Goal: Obtain resource: Obtain resource

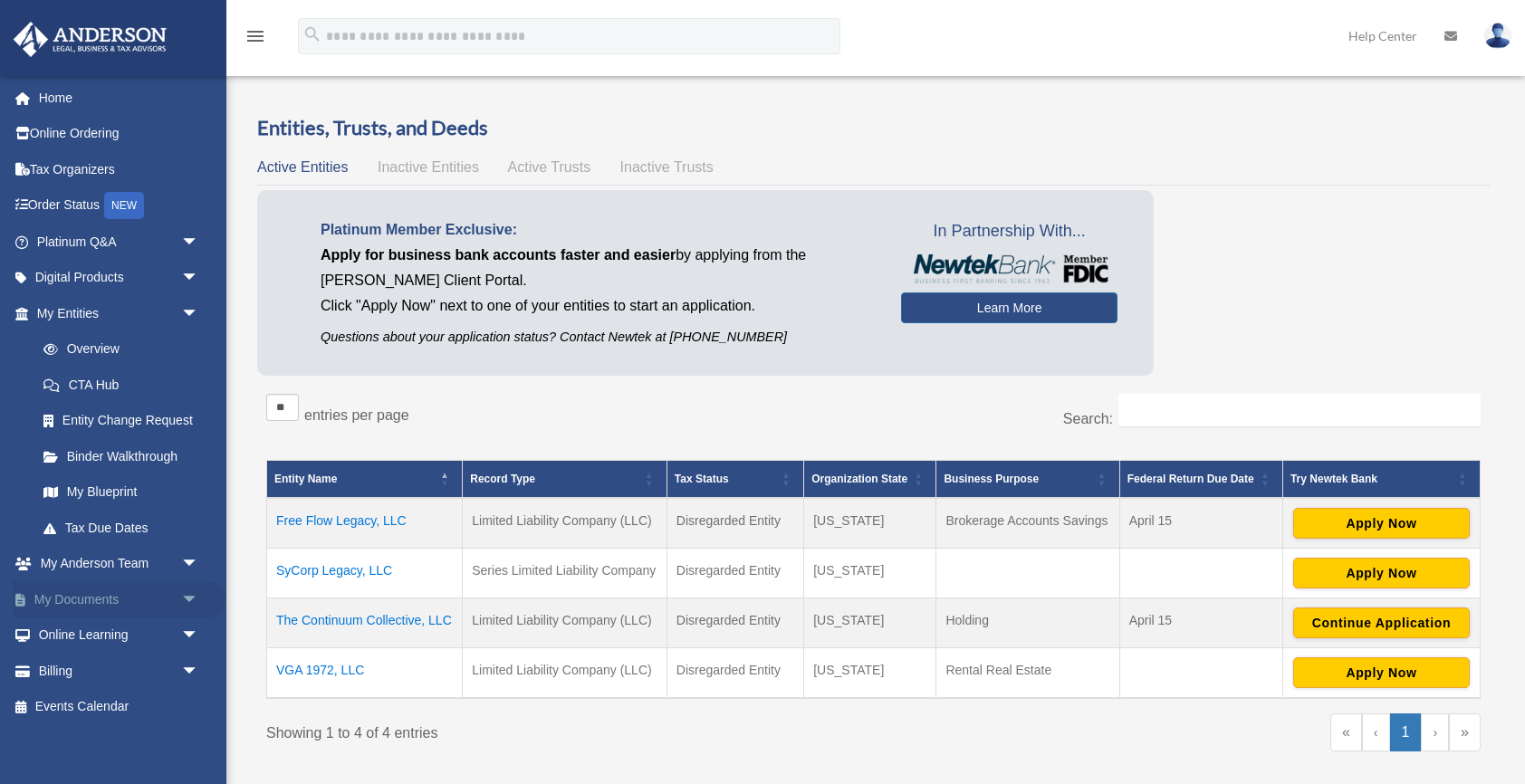
click at [74, 599] on link "My Documents arrow_drop_down" at bounding box center [119, 599] width 214 height 36
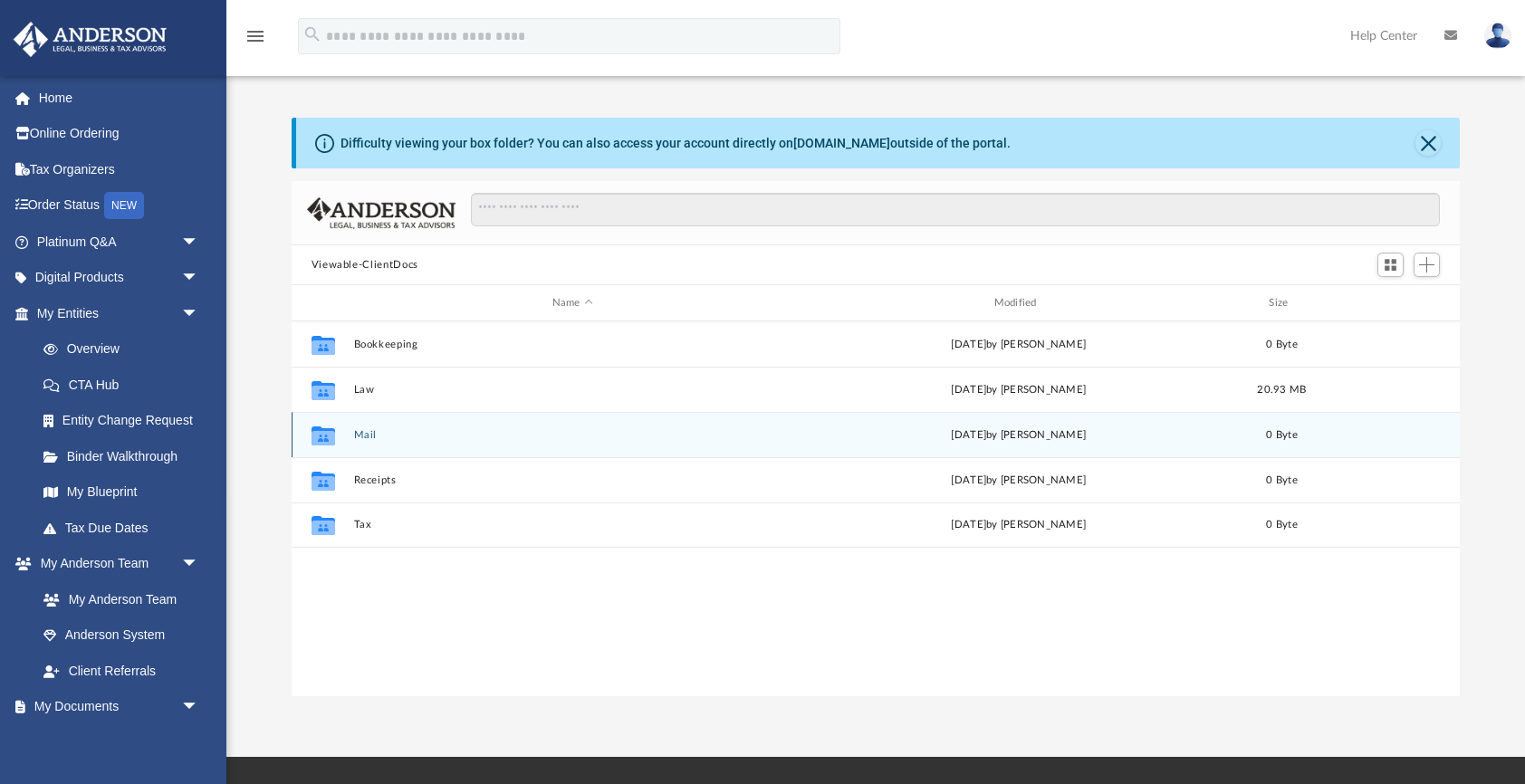
scroll to position [412, 1168]
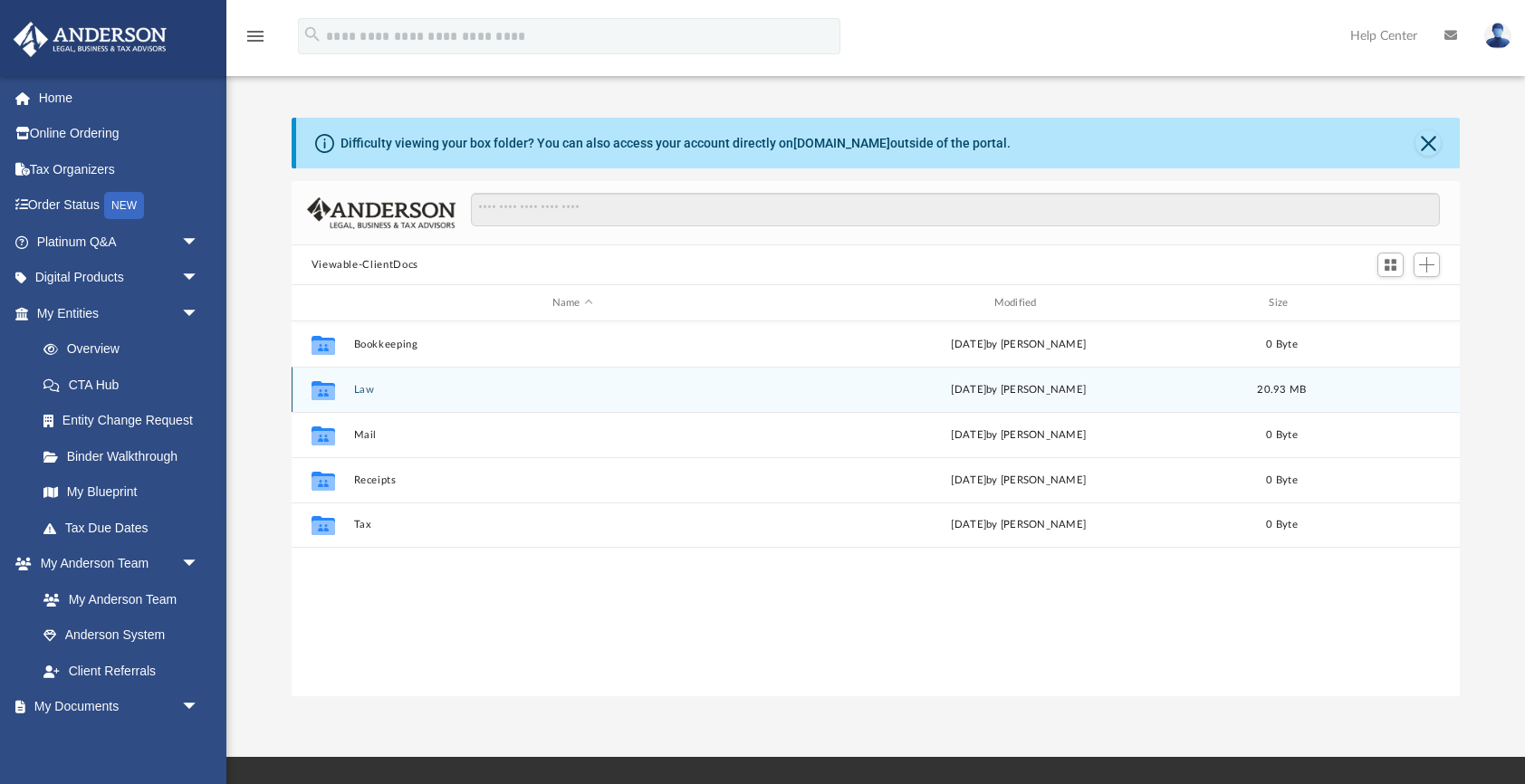
click at [372, 396] on div "Collaborated Folder Law [DATE] by [PERSON_NAME] 20.93 MB" at bounding box center [876, 389] width 1169 height 45
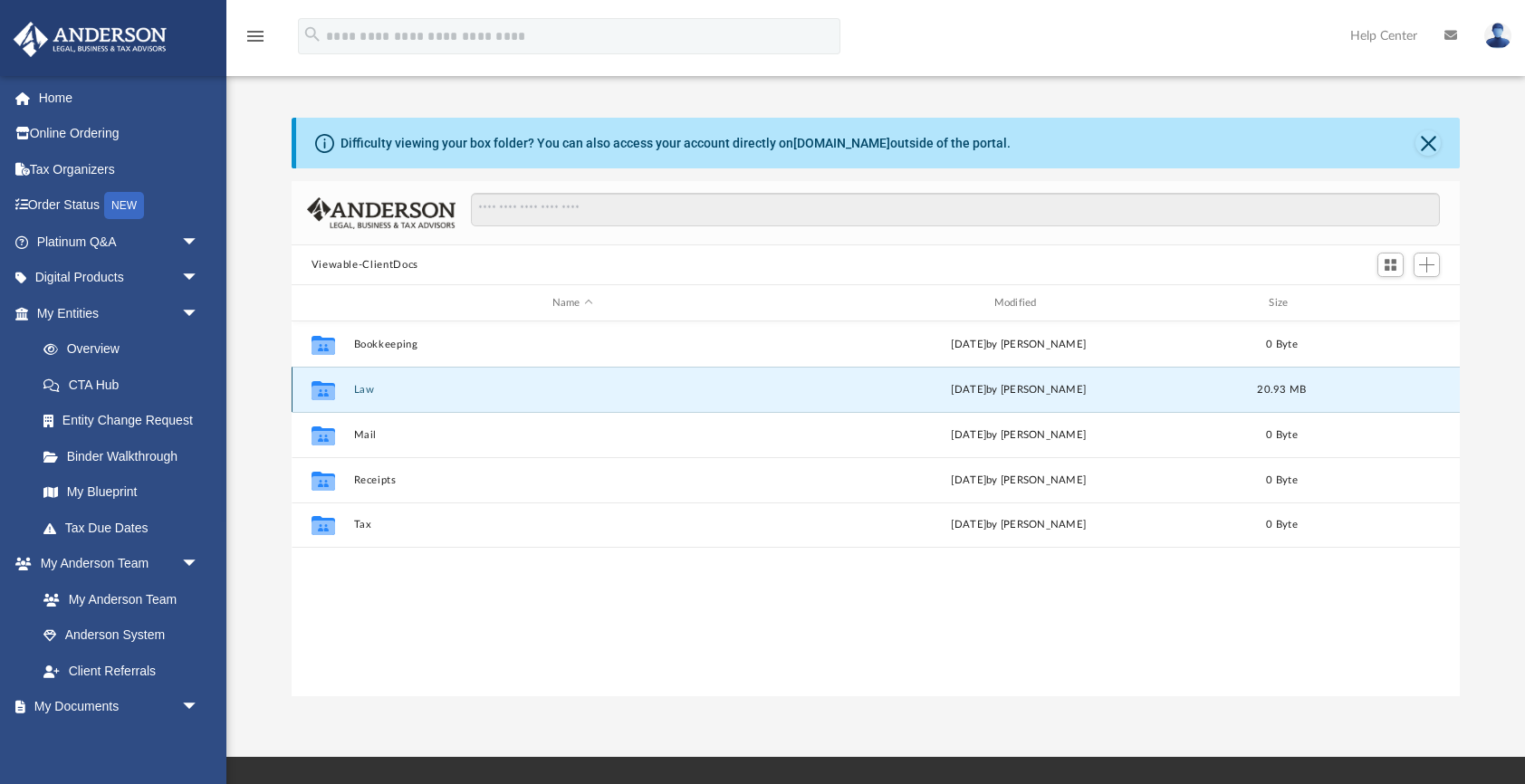
click at [372, 396] on div "Collaborated Folder Law [DATE] by [PERSON_NAME] 20.93 MB" at bounding box center [876, 389] width 1169 height 45
click at [329, 392] on icon "grid" at bounding box center [322, 391] width 24 height 14
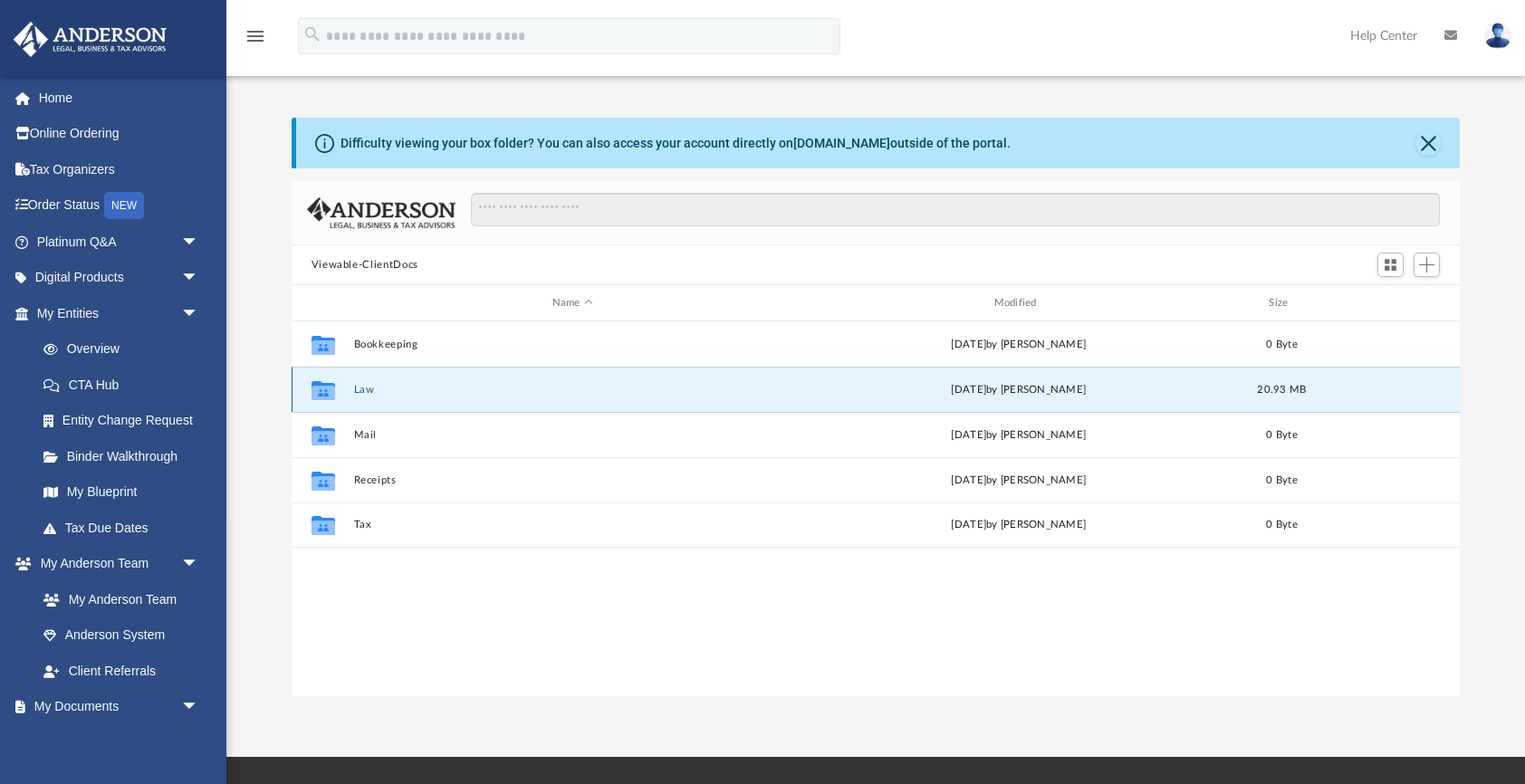
click at [367, 392] on button "Law" at bounding box center [572, 389] width 438 height 11
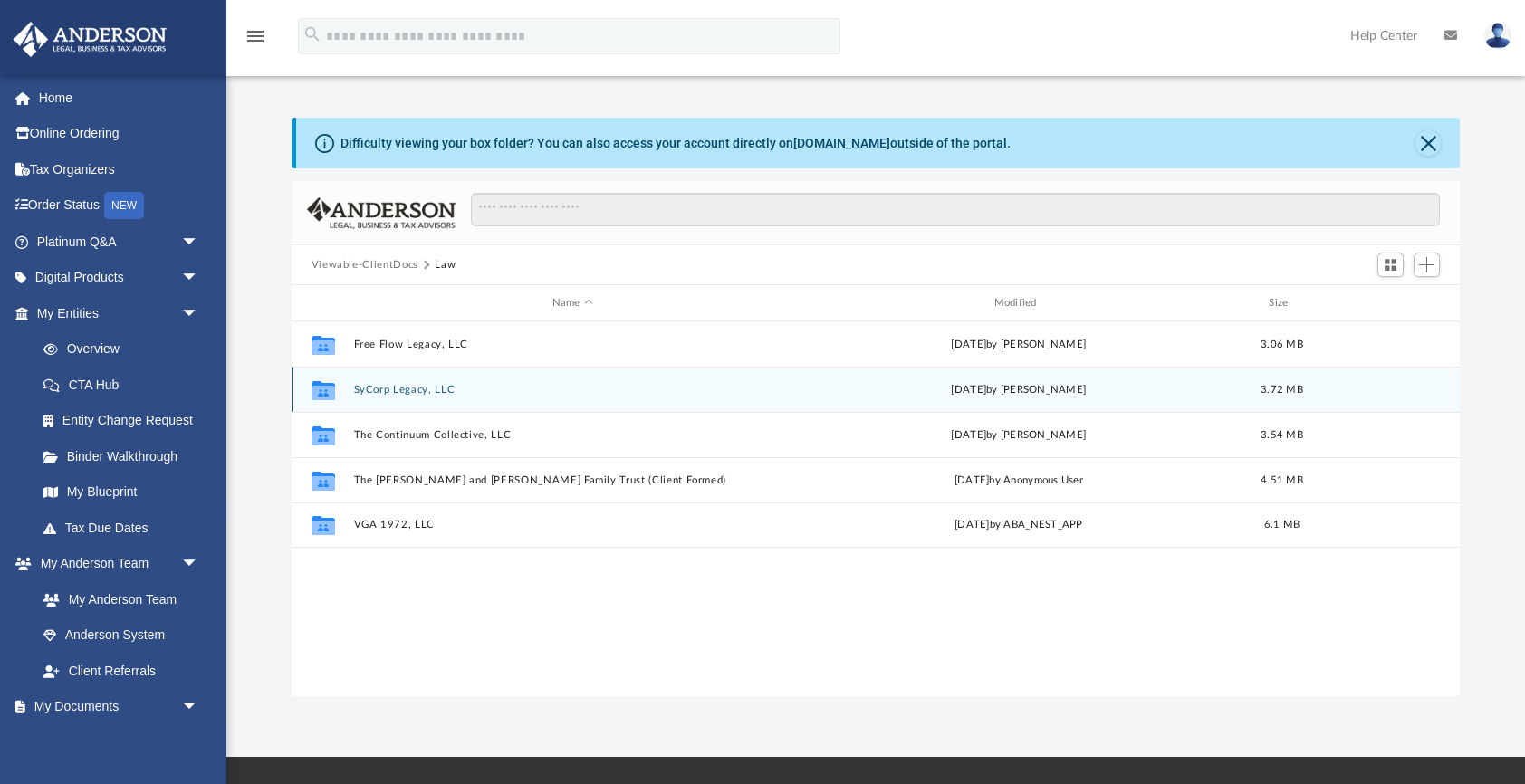
click at [367, 392] on button "SyCorp Legacy, LLC" at bounding box center [572, 389] width 438 height 11
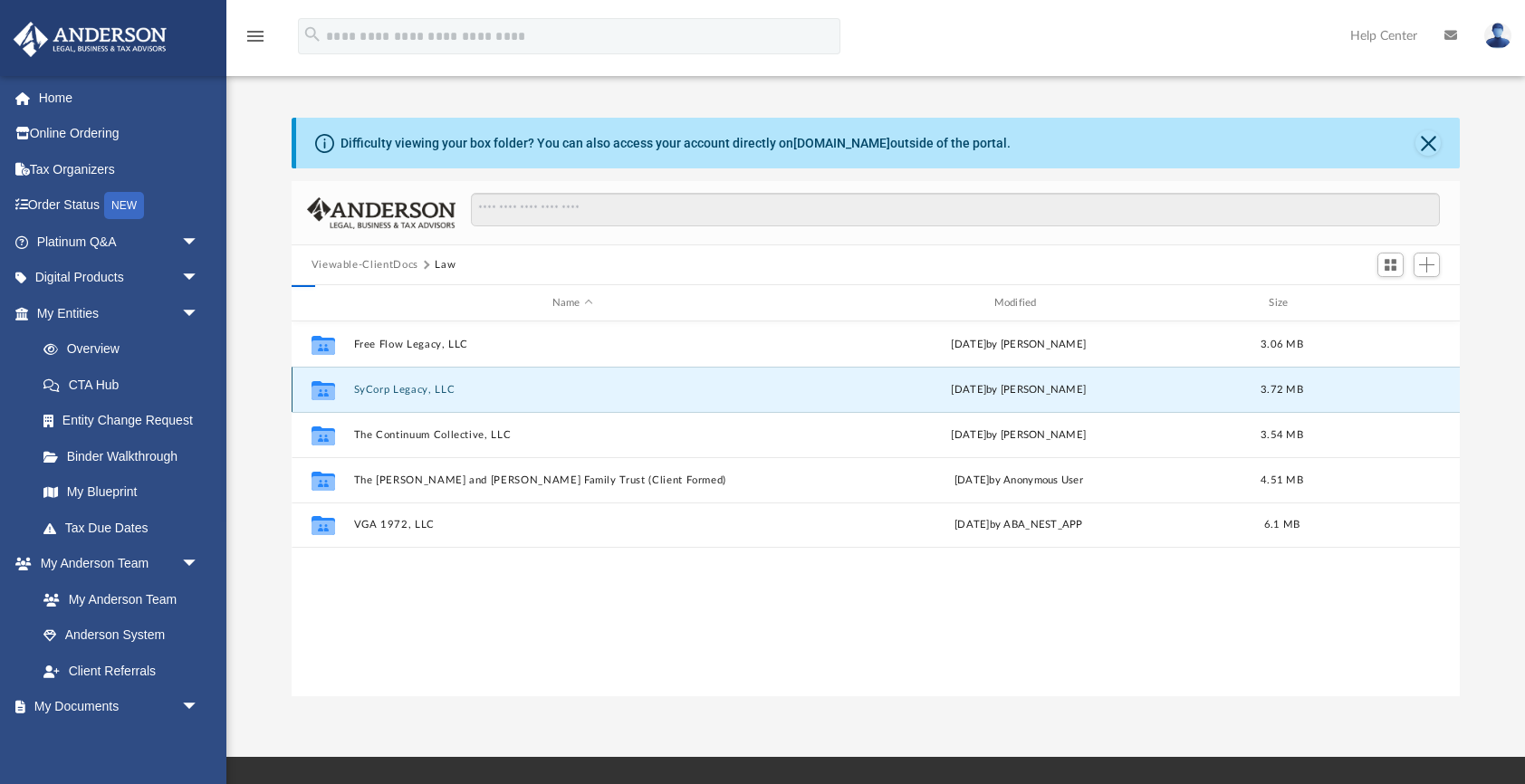
click at [367, 392] on button "SyCorp Legacy, LLC" at bounding box center [572, 389] width 438 height 11
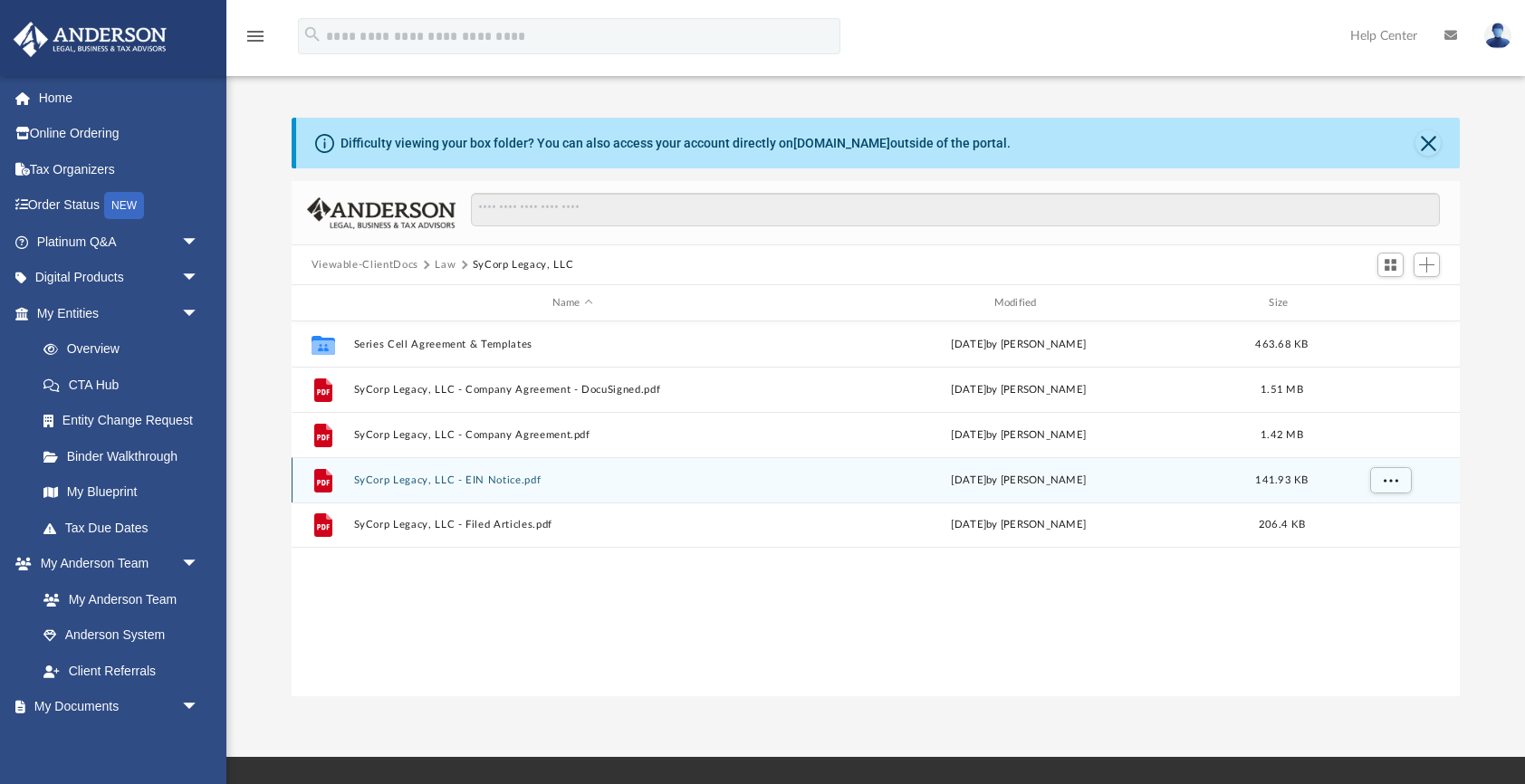
click at [376, 491] on div "File SyCorp Legacy, LLC - EIN Notice.pdf [DATE] by [PERSON_NAME] 141.93 KB" at bounding box center [876, 480] width 1169 height 45
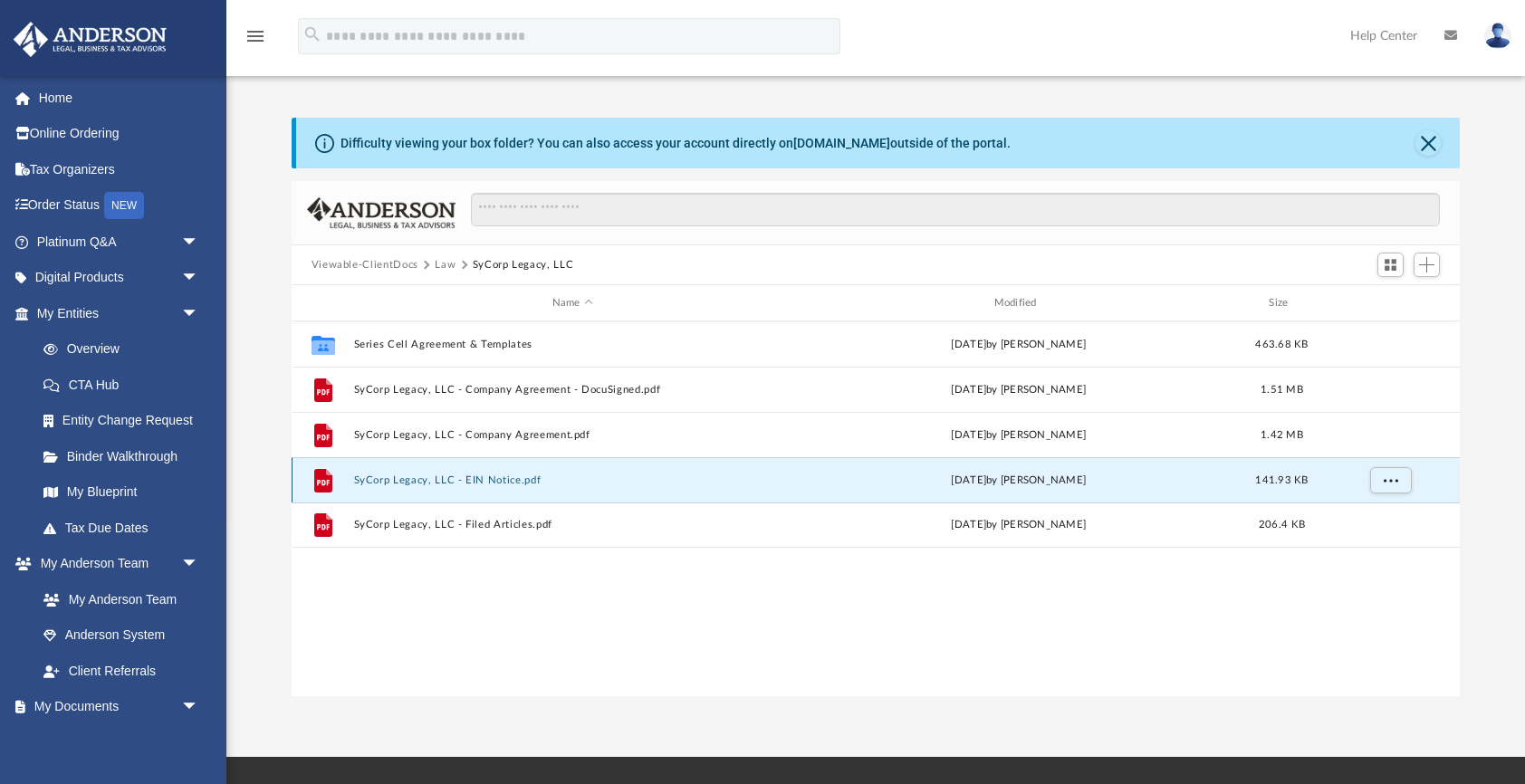
click at [425, 482] on button "SyCorp Legacy, LLC - EIN Notice.pdf" at bounding box center [572, 480] width 438 height 11
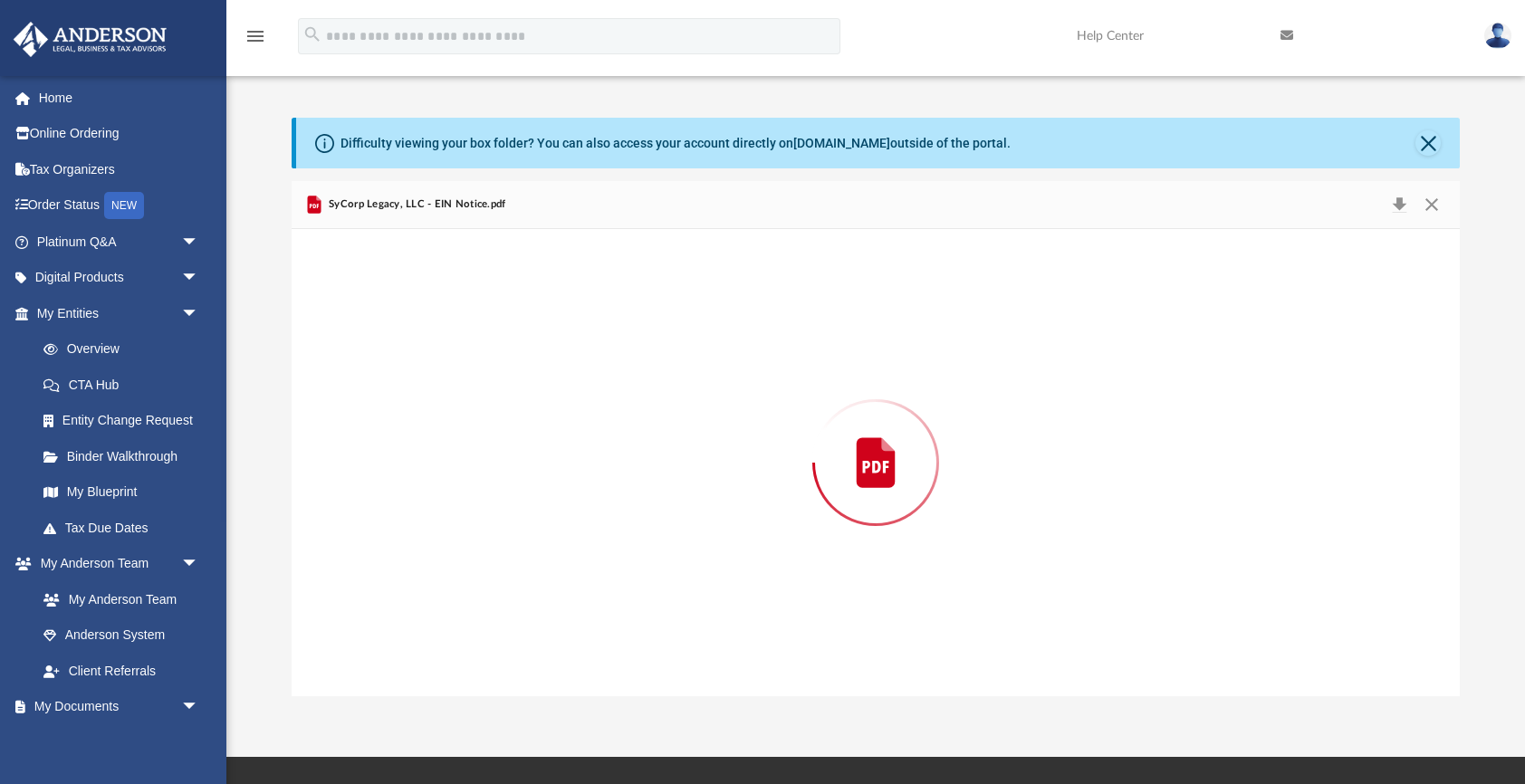
click at [425, 482] on div "Preview" at bounding box center [876, 463] width 1169 height 467
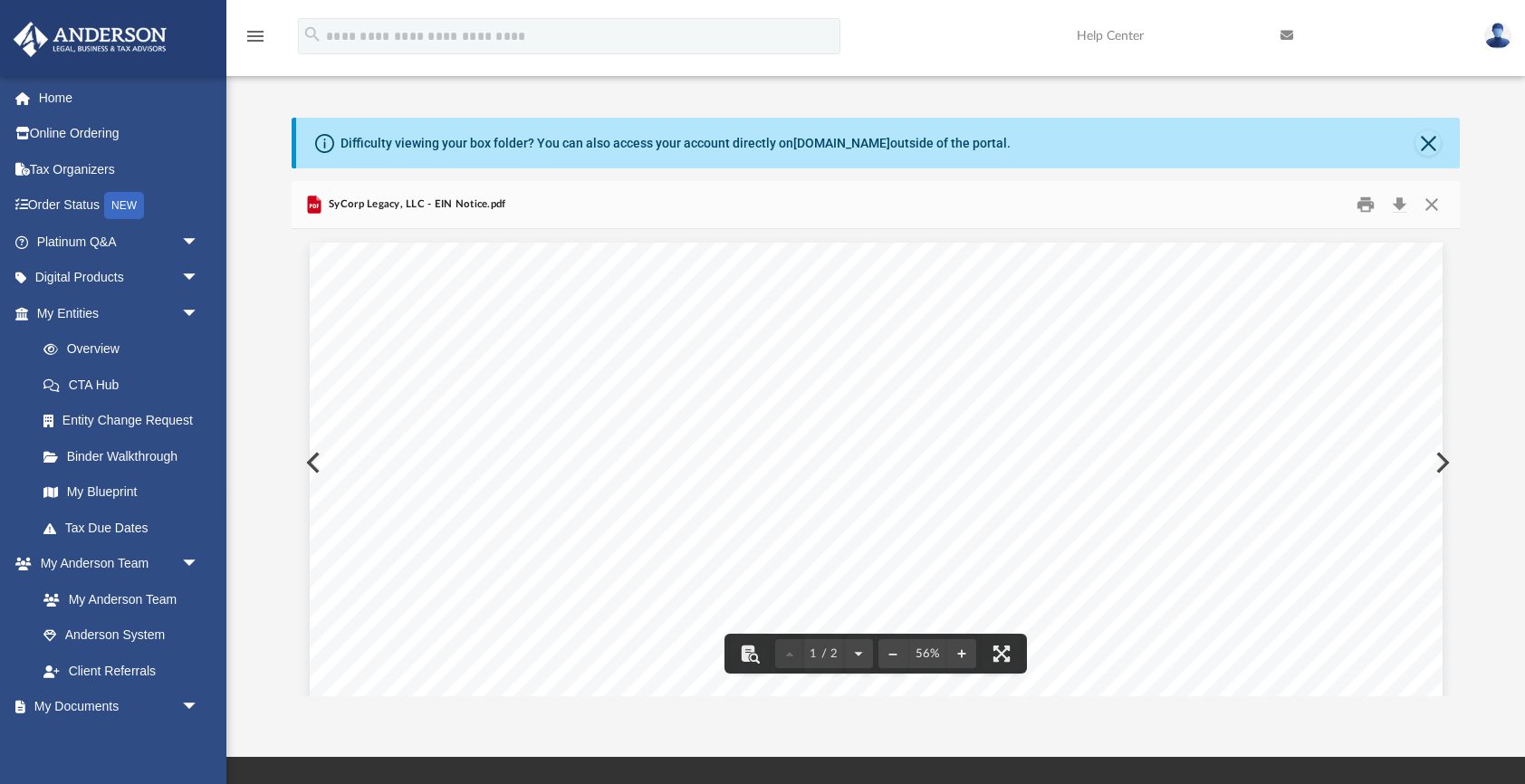
scroll to position [0, 0]
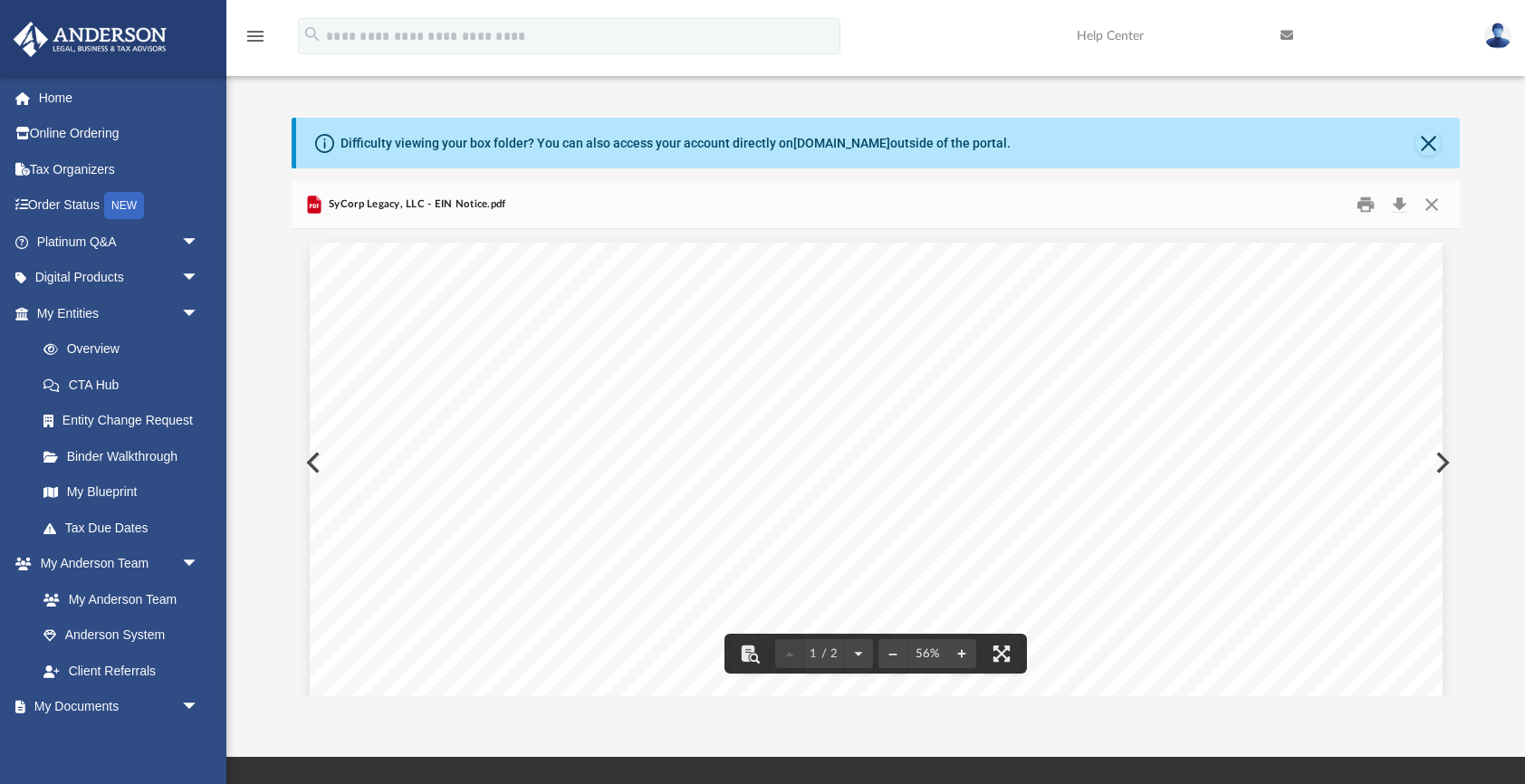
click at [1432, 146] on button "Close" at bounding box center [1428, 142] width 25 height 25
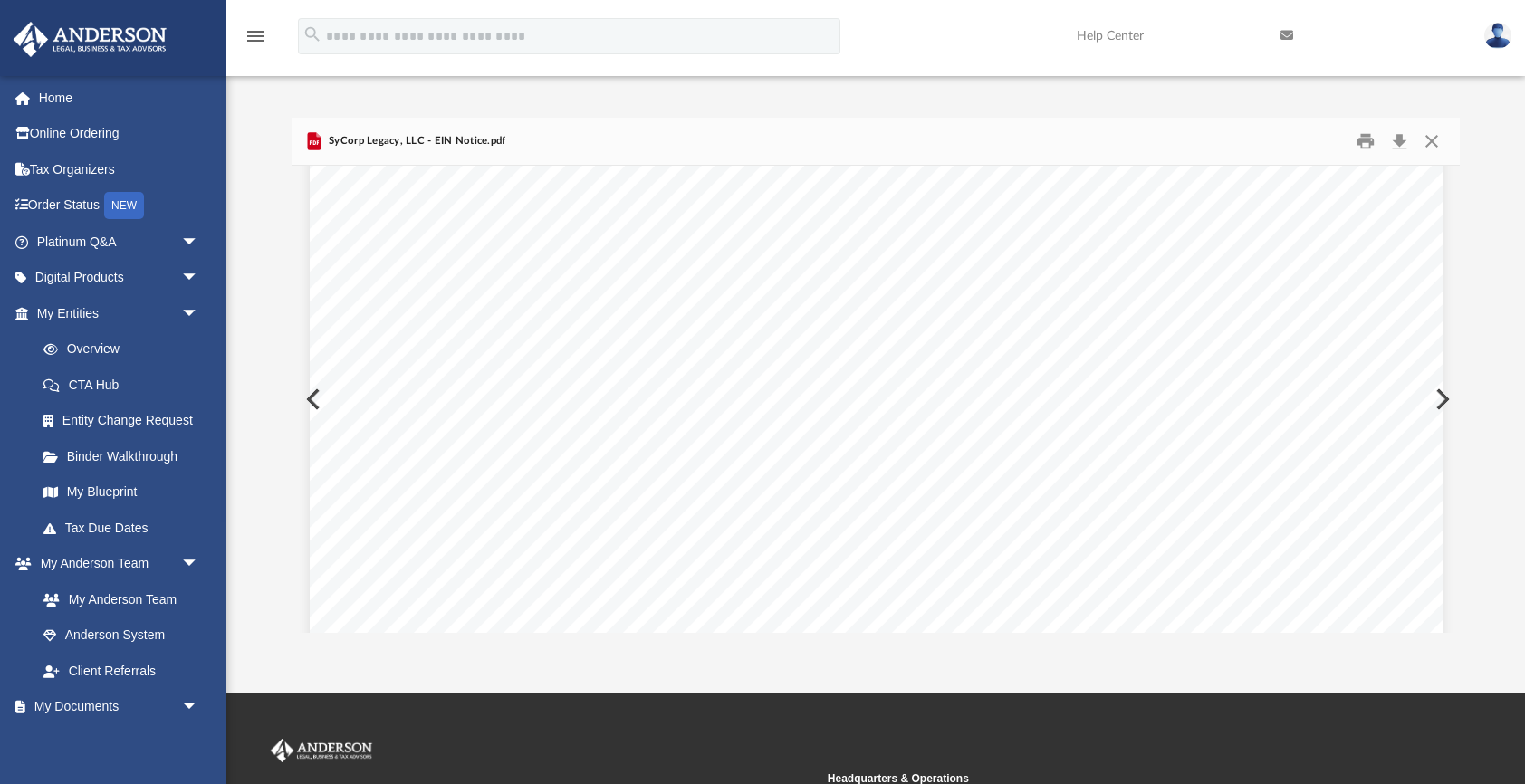
scroll to position [0, 0]
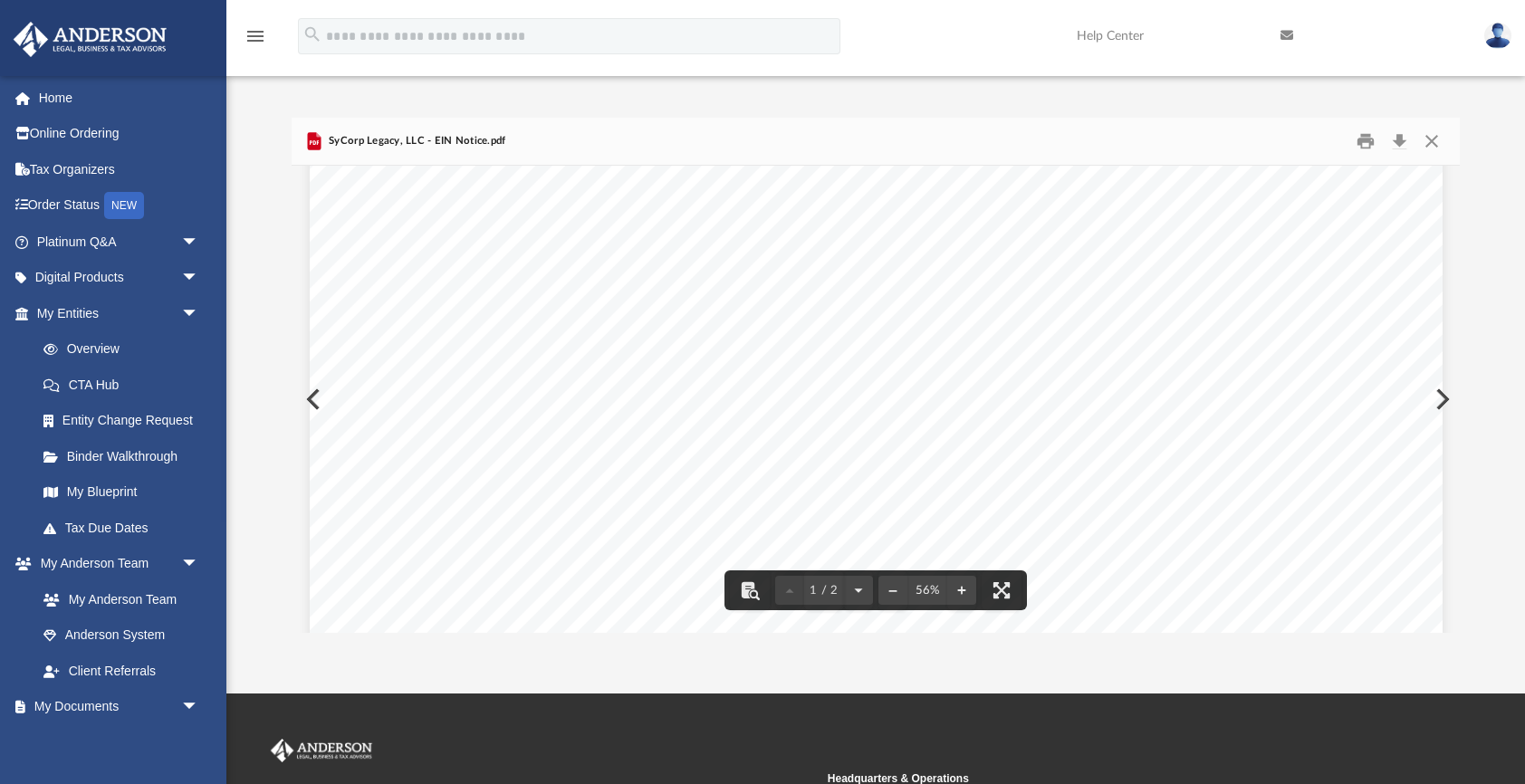
click at [312, 397] on div "An o ﬀ icial website of the United States Government Here's how you know Help E…" at bounding box center [877, 506] width 1133 height 1604
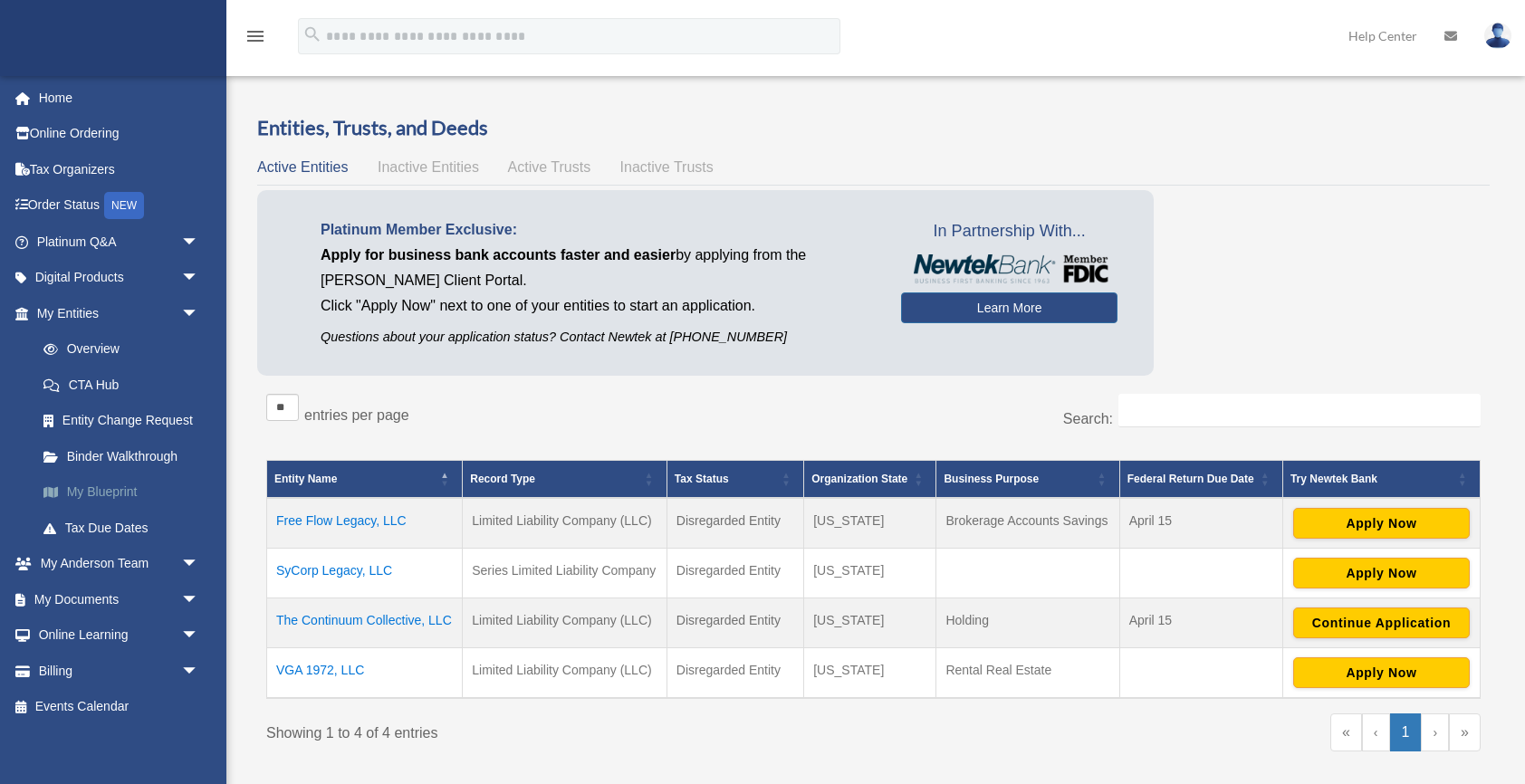
click at [117, 482] on link "My Blueprint" at bounding box center [125, 492] width 201 height 36
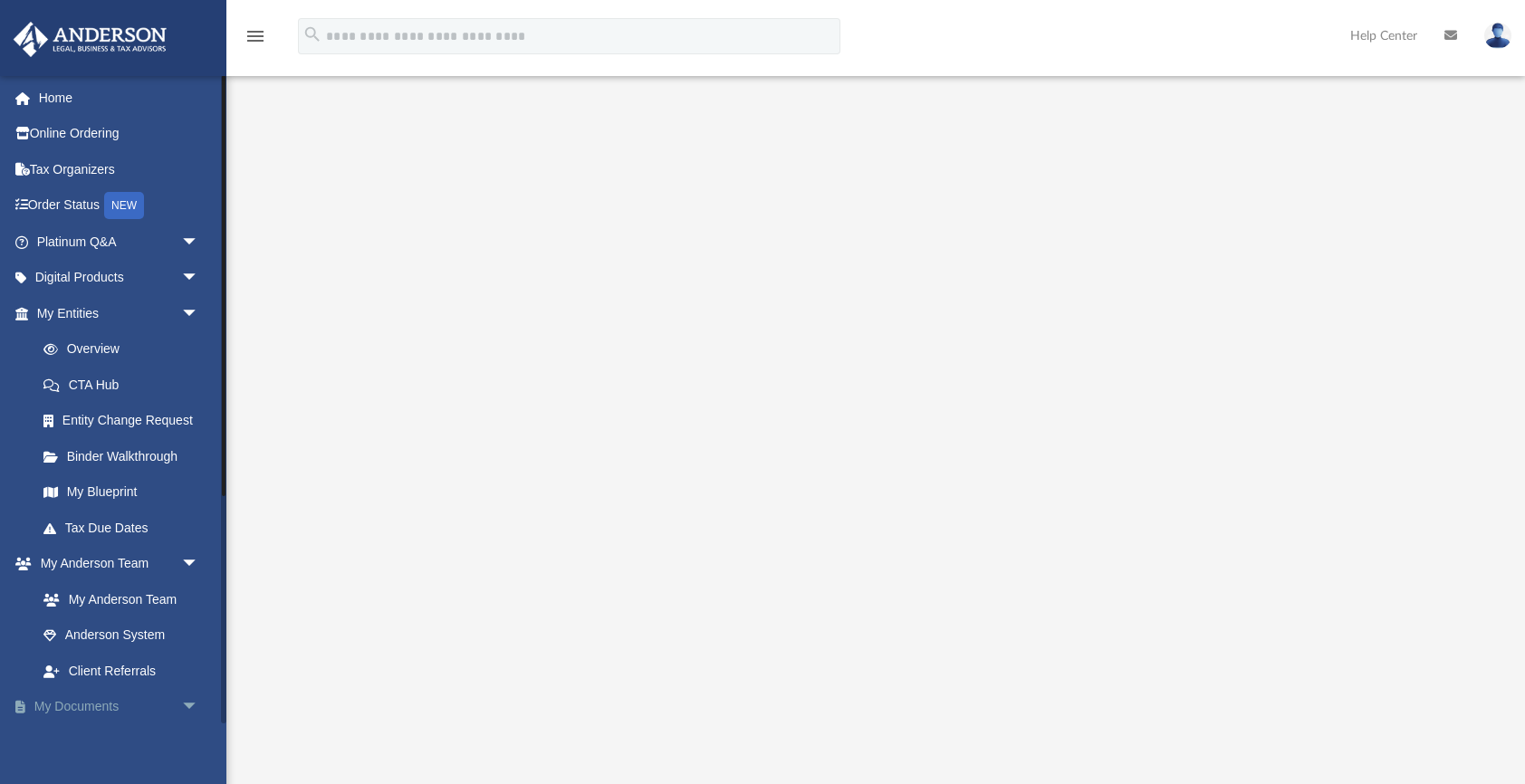
click at [93, 708] on link "My Documents arrow_drop_down" at bounding box center [119, 707] width 214 height 36
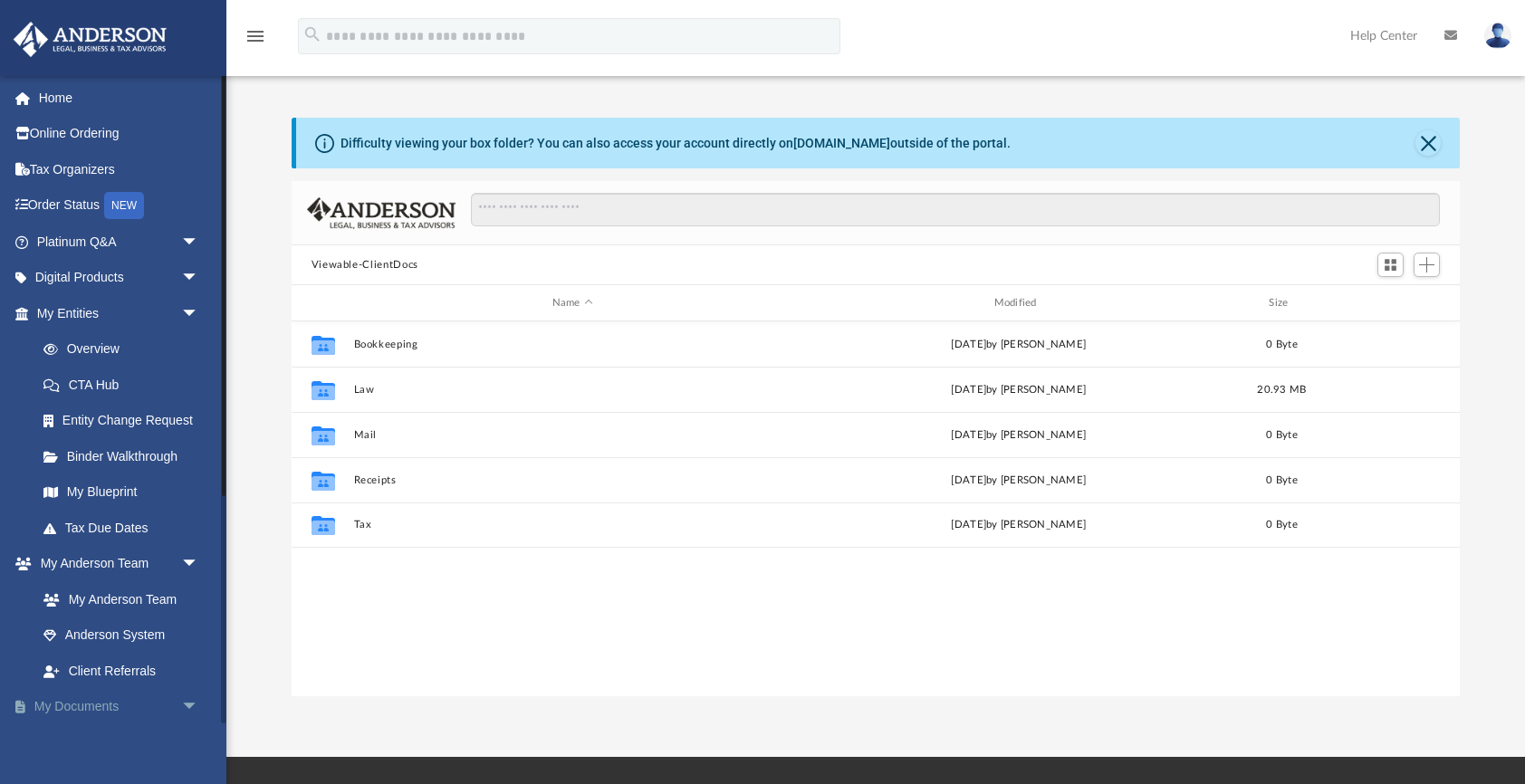
scroll to position [412, 1168]
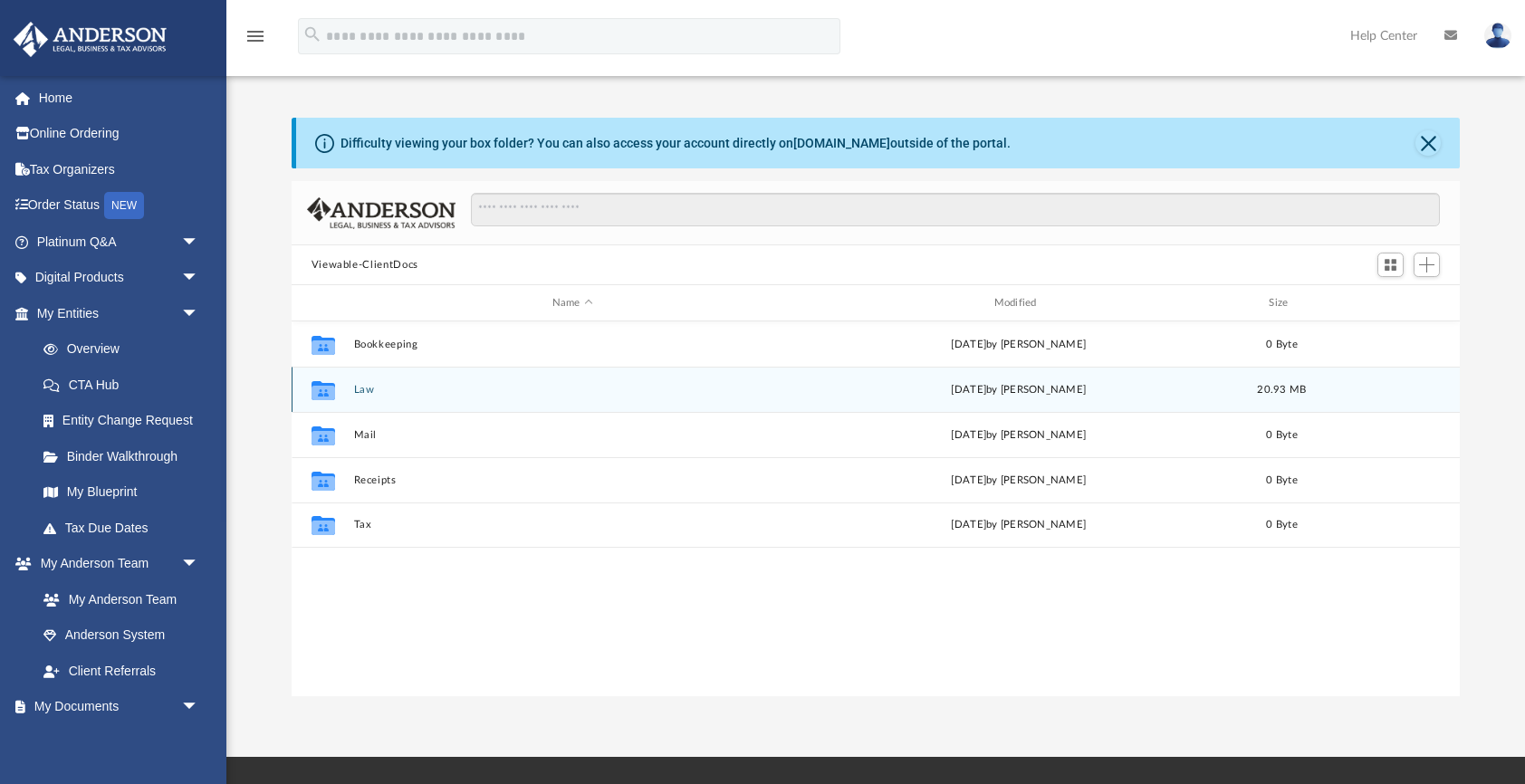
click at [358, 401] on div "Collaborated Folder Law [DATE] by [PERSON_NAME] 20.93 MB" at bounding box center [876, 389] width 1169 height 45
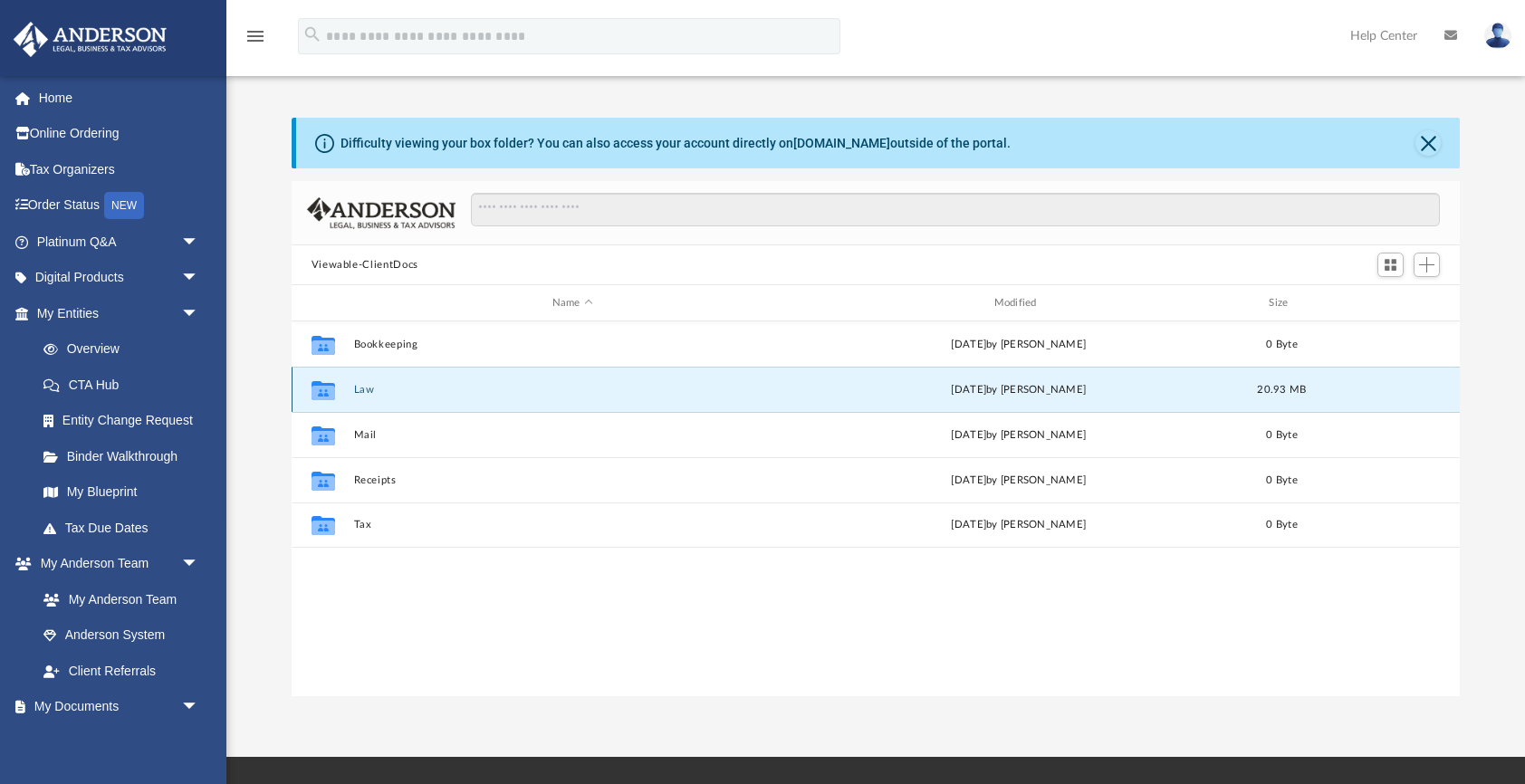
click at [358, 401] on div "Collaborated Folder Law [DATE] by [PERSON_NAME] 20.93 MB" at bounding box center [876, 389] width 1169 height 45
click at [360, 391] on button "Law" at bounding box center [572, 389] width 438 height 11
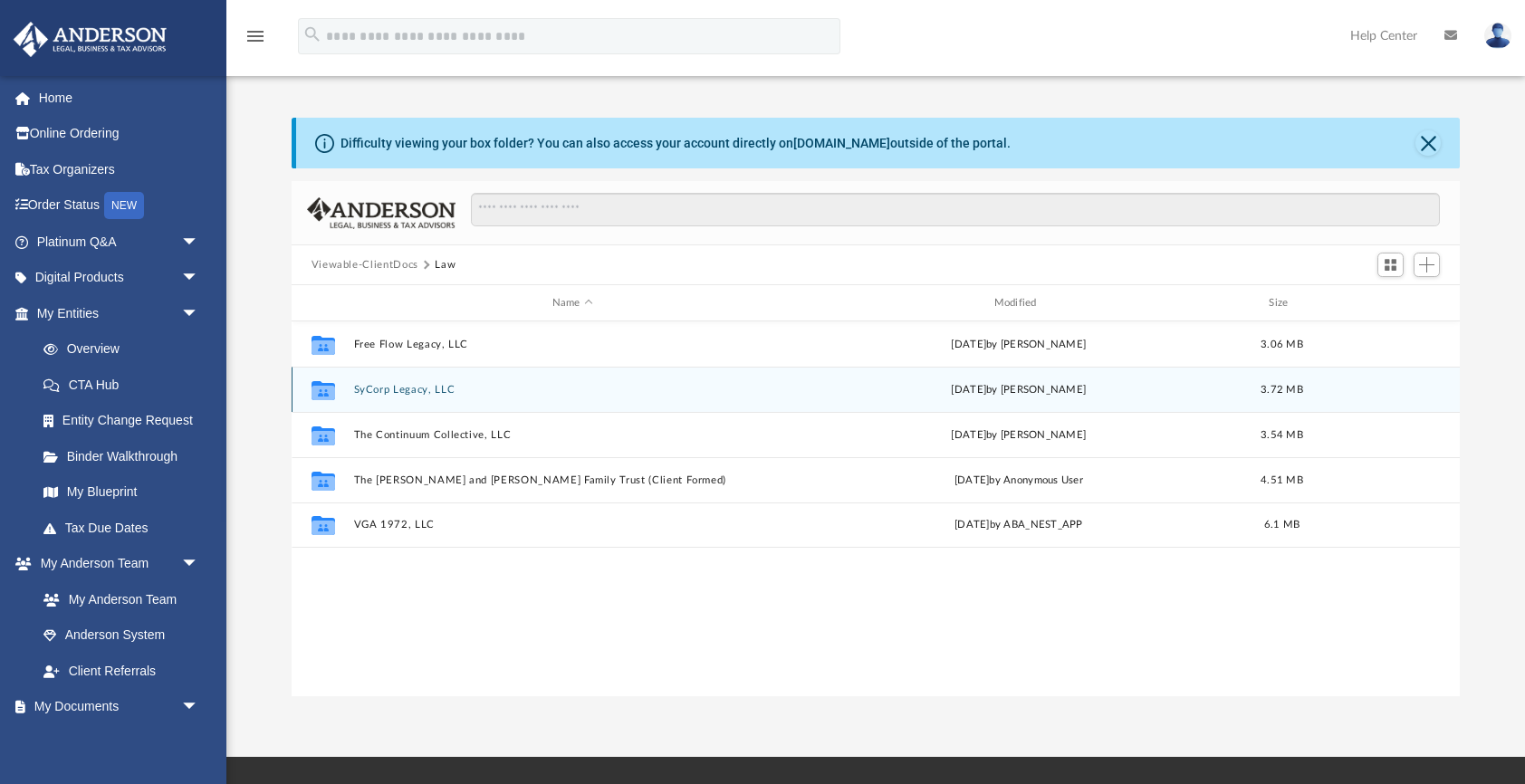
click at [360, 391] on button "SyCorp Legacy, LLC" at bounding box center [572, 389] width 438 height 11
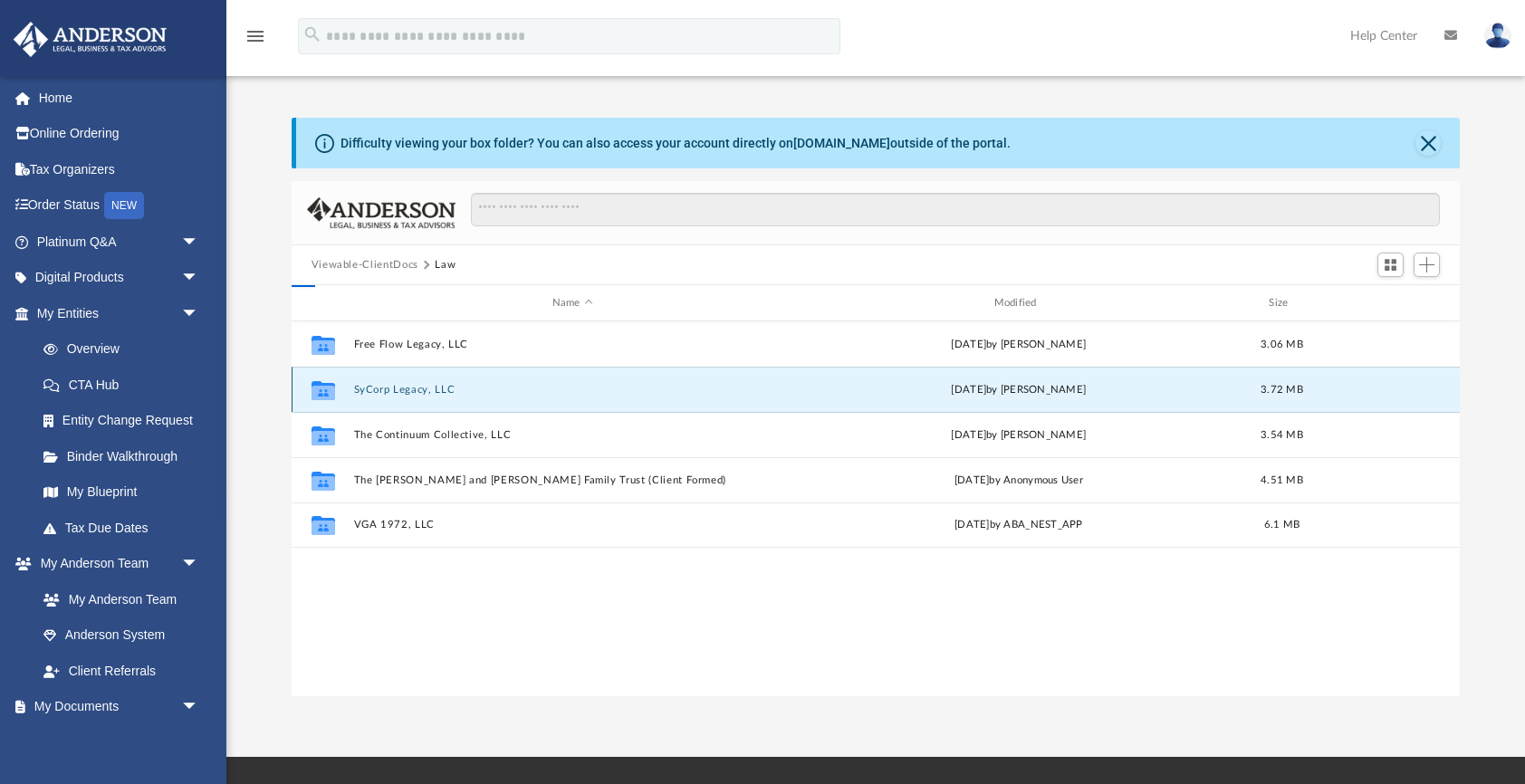
click at [360, 391] on button "SyCorp Legacy, LLC" at bounding box center [572, 389] width 438 height 11
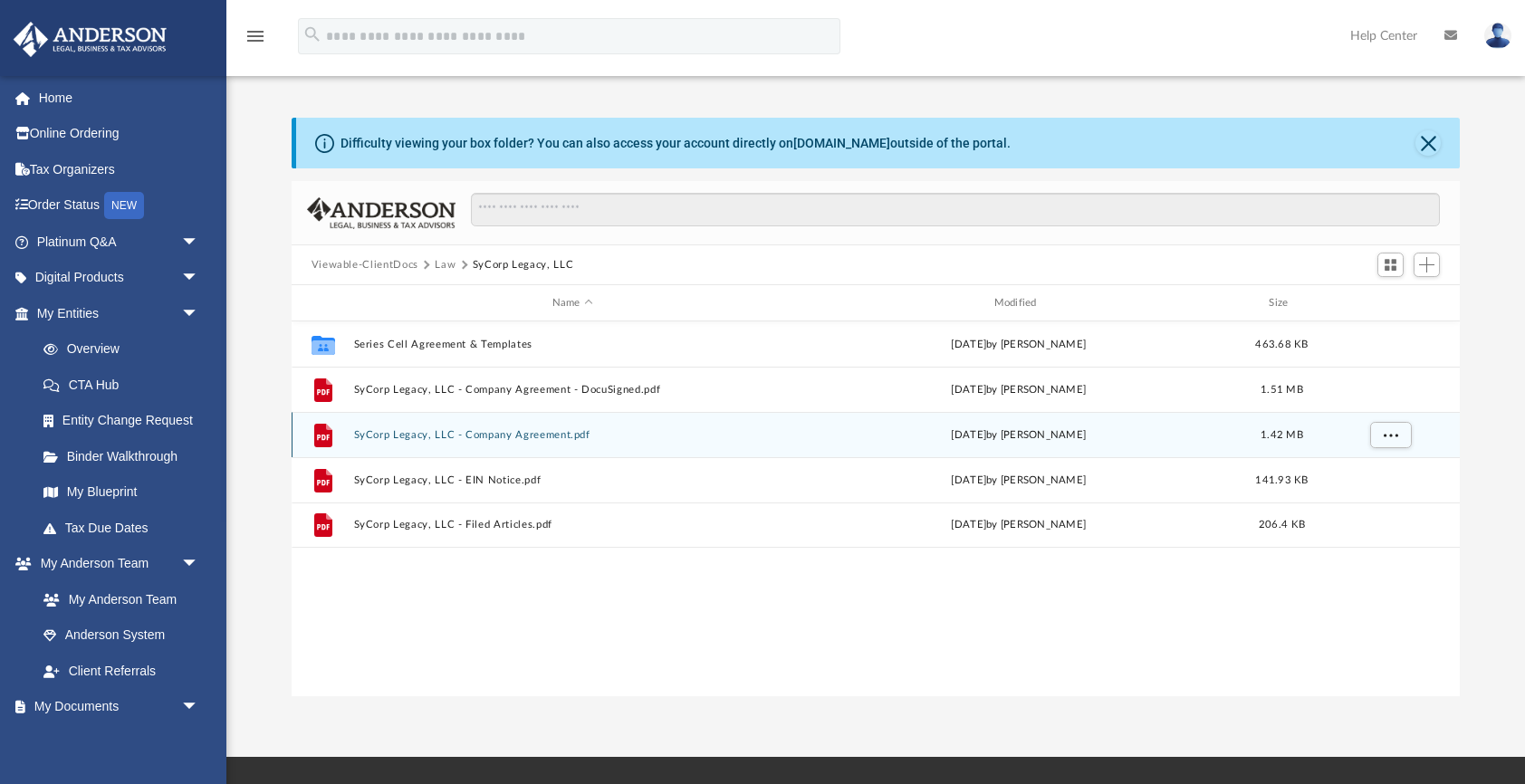
click at [403, 433] on button "SyCorp Legacy, LLC - Company Agreement.pdf" at bounding box center [572, 434] width 438 height 11
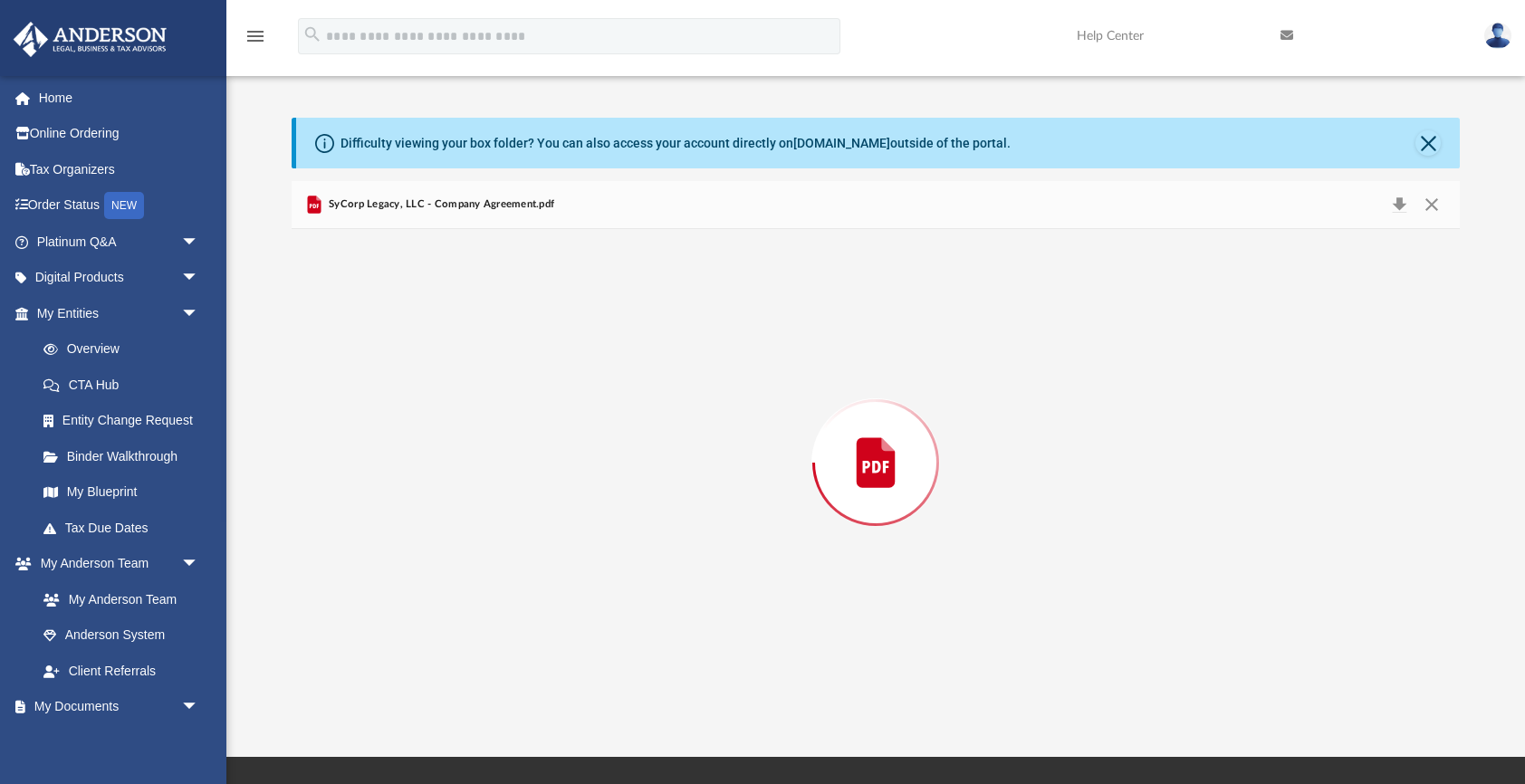
click at [403, 433] on div "Preview" at bounding box center [876, 463] width 1169 height 467
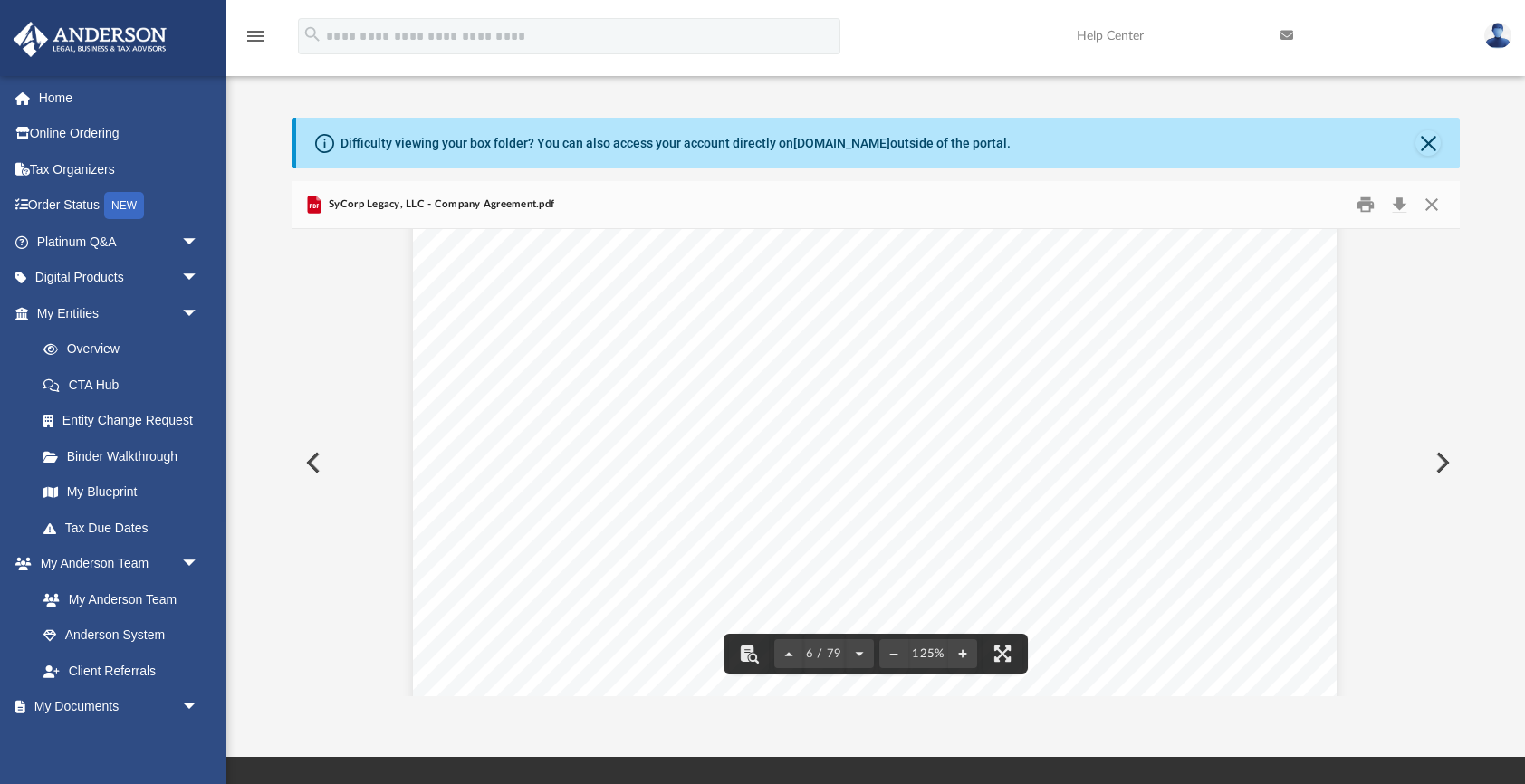
scroll to position [6588, 1]
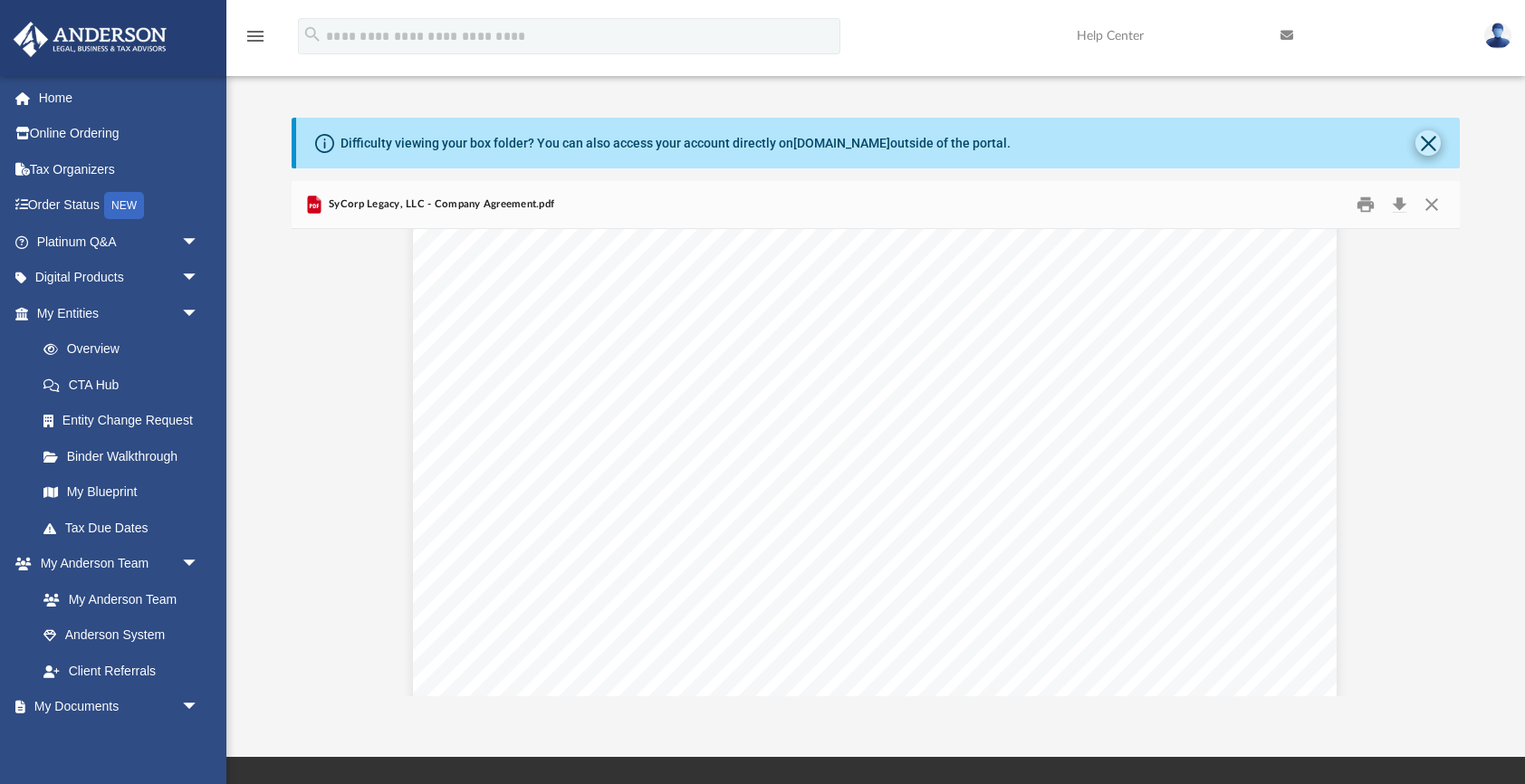
click at [1425, 140] on button "Close" at bounding box center [1428, 142] width 25 height 25
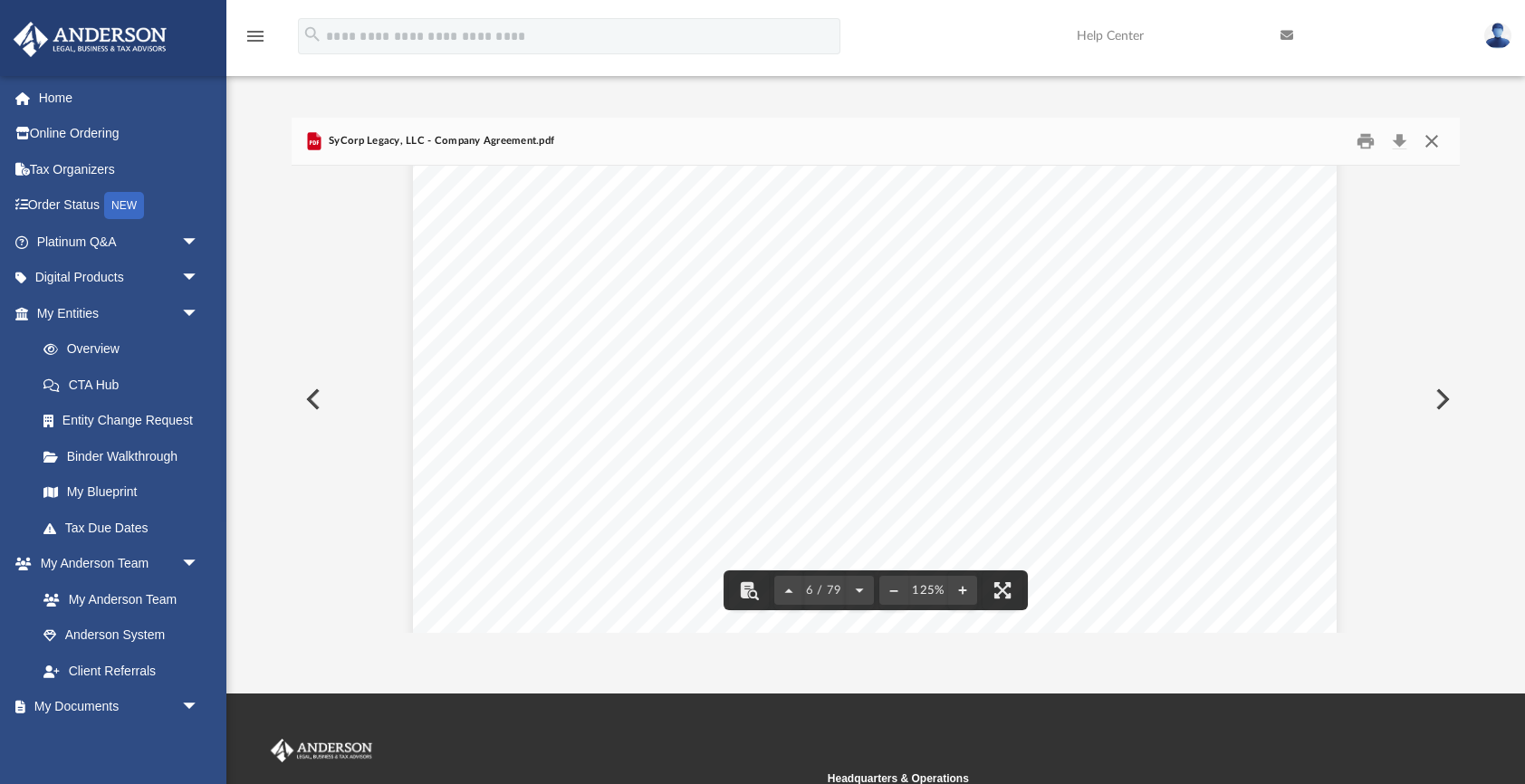
click at [1430, 140] on button "Close" at bounding box center [1432, 141] width 33 height 28
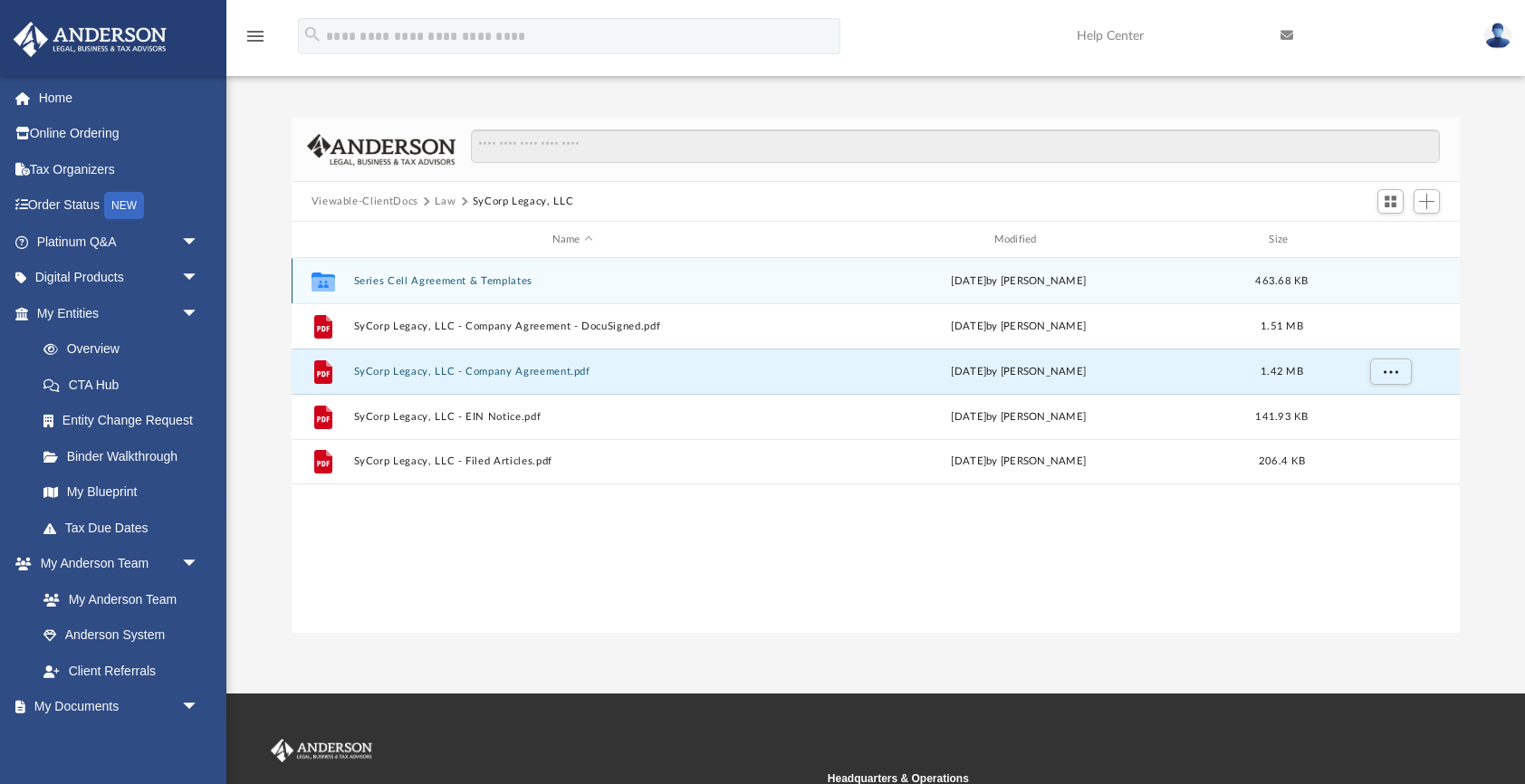
click at [475, 288] on div "Collaborated Folder Series Cell Agreement & Templates Fri Sep 19 2025 by Crayto…" at bounding box center [876, 281] width 1169 height 45
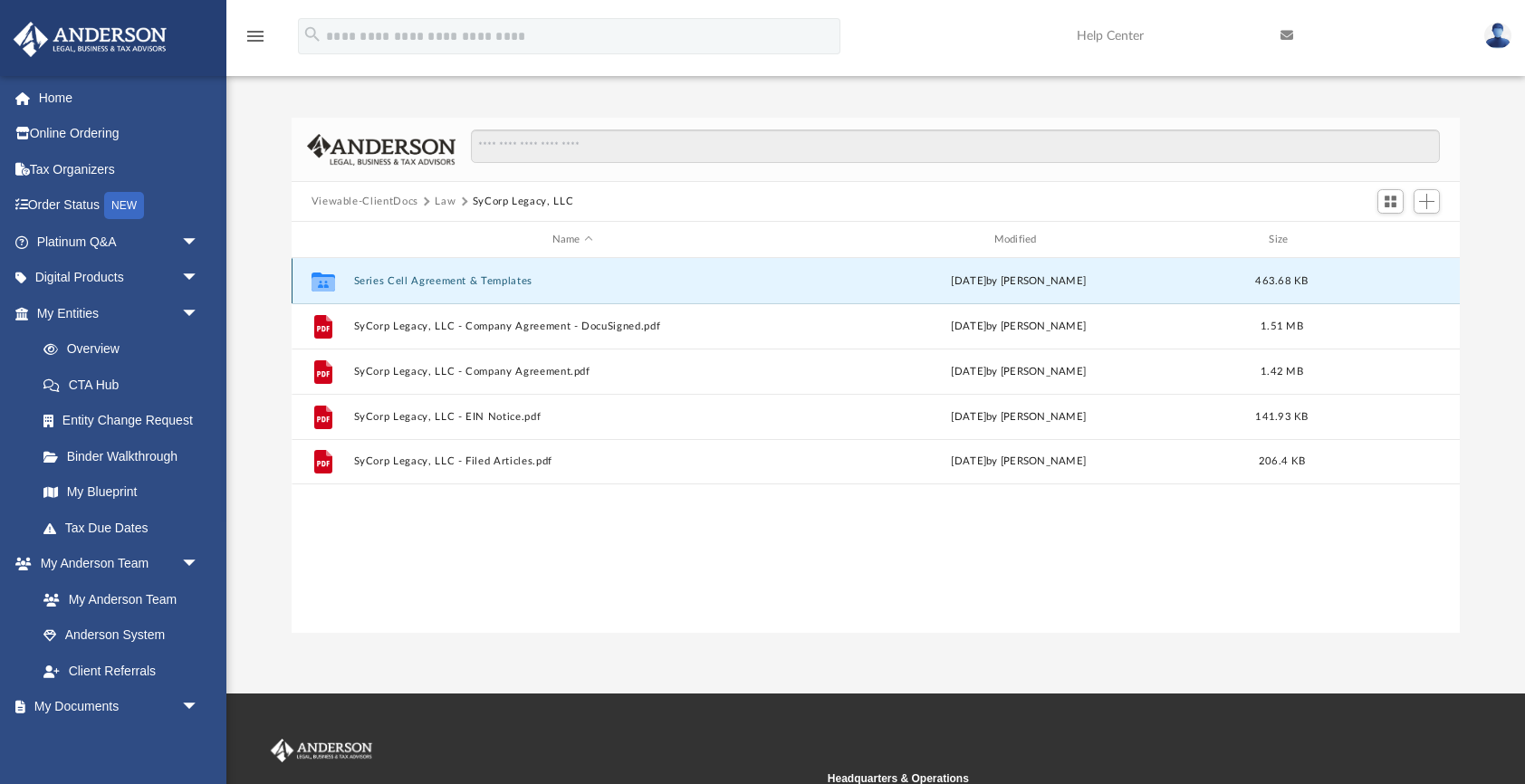
click at [475, 288] on div "Collaborated Folder Series Cell Agreement & Templates Fri Sep 19 2025 by Crayto…" at bounding box center [876, 281] width 1169 height 45
click at [315, 284] on icon "grid" at bounding box center [322, 283] width 24 height 14
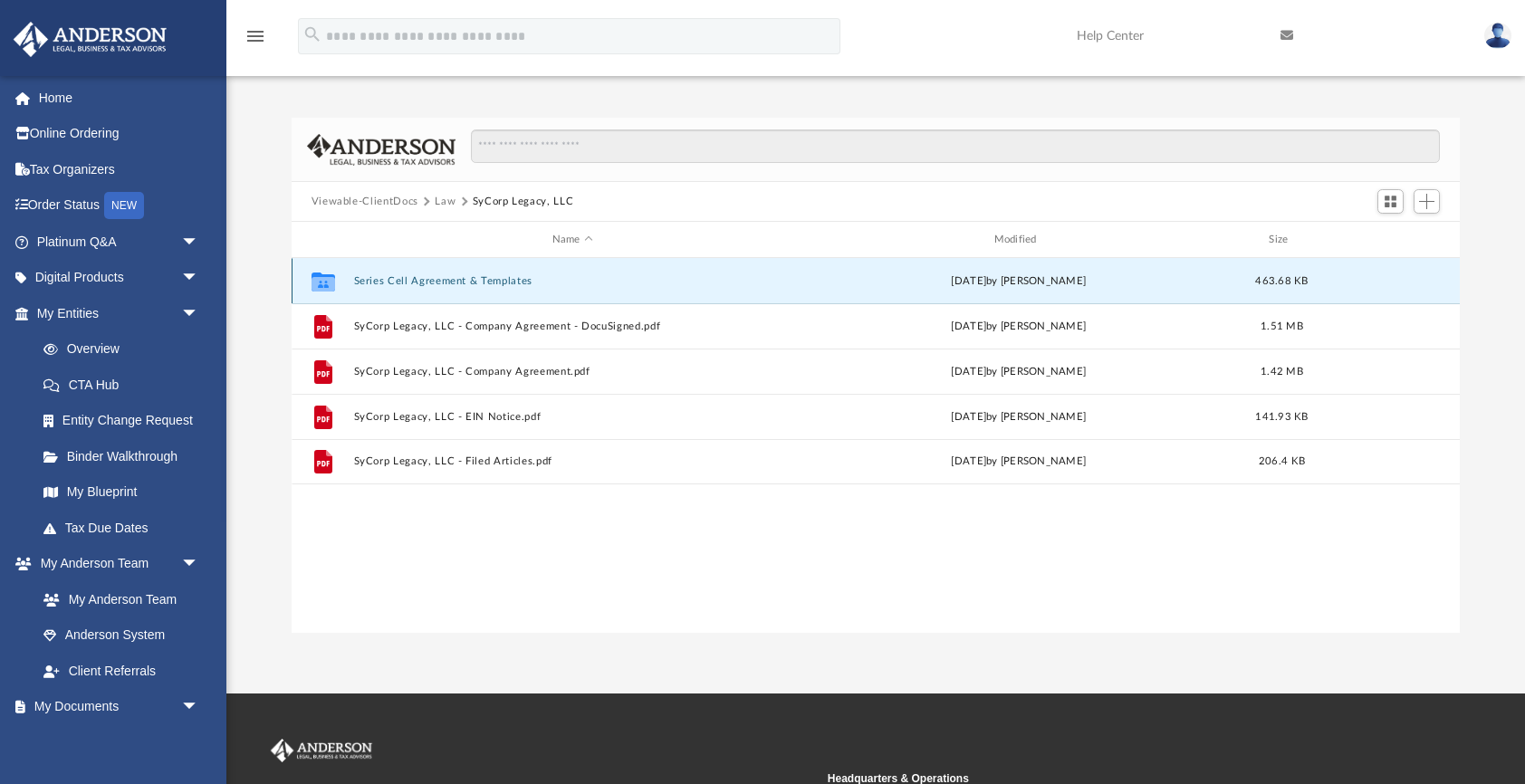
click at [315, 284] on icon "grid" at bounding box center [322, 283] width 24 height 14
click at [320, 283] on icon "grid" at bounding box center [322, 281] width 24 height 19
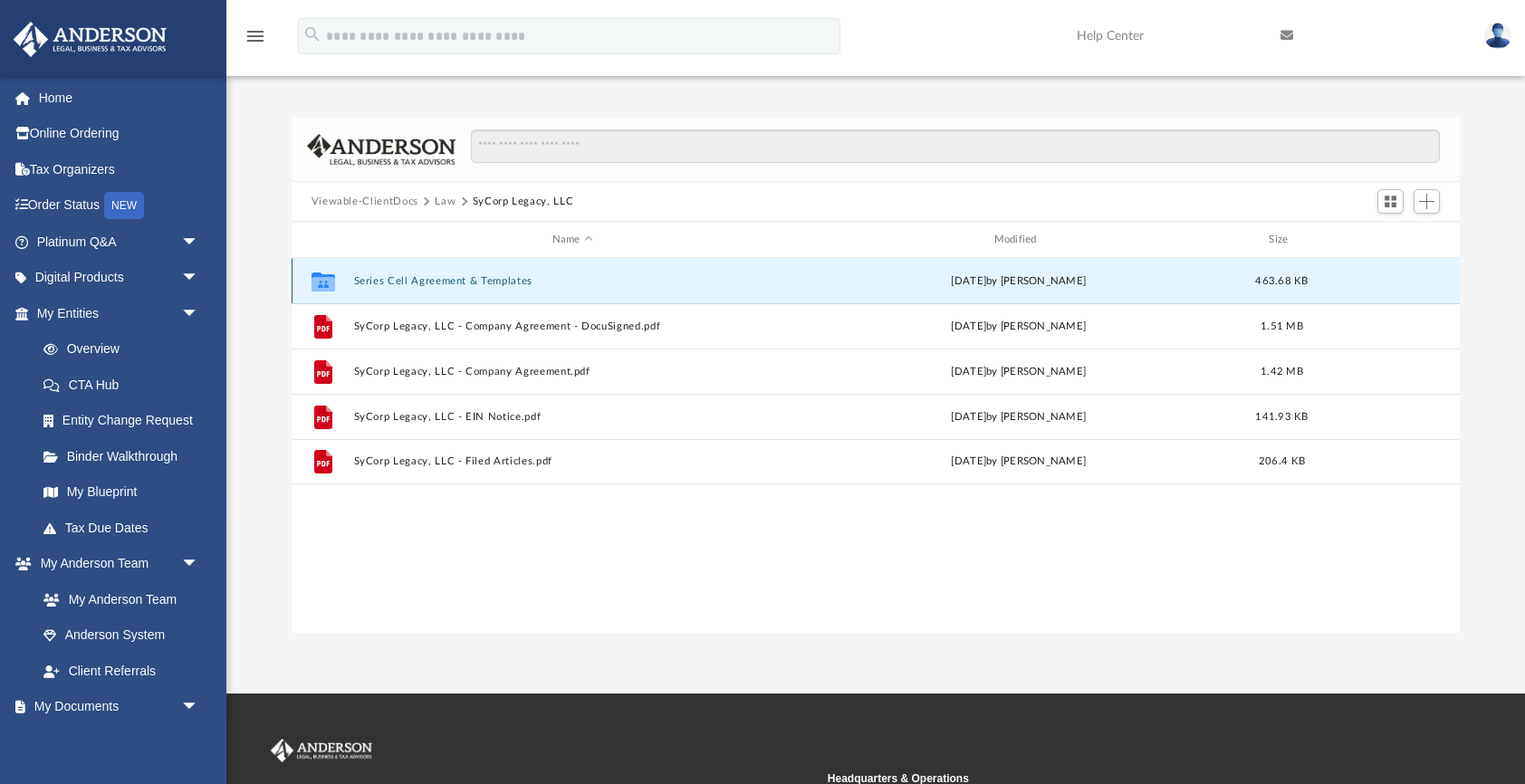
click at [320, 283] on icon "grid" at bounding box center [322, 281] width 24 height 19
click at [385, 276] on button "Series Cell Agreement & Templates" at bounding box center [572, 281] width 438 height 11
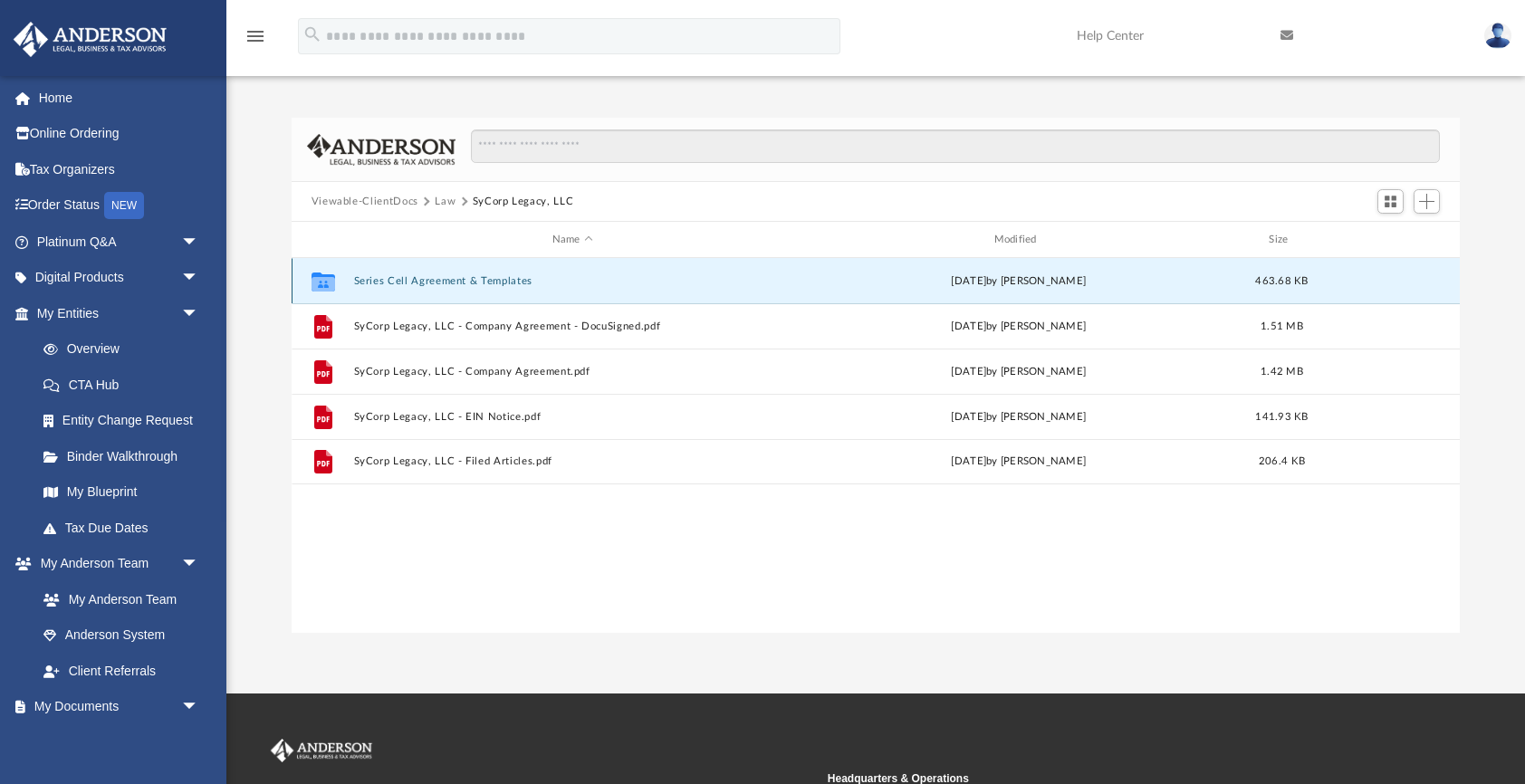
click at [385, 276] on button "Series Cell Agreement & Templates" at bounding box center [572, 281] width 438 height 11
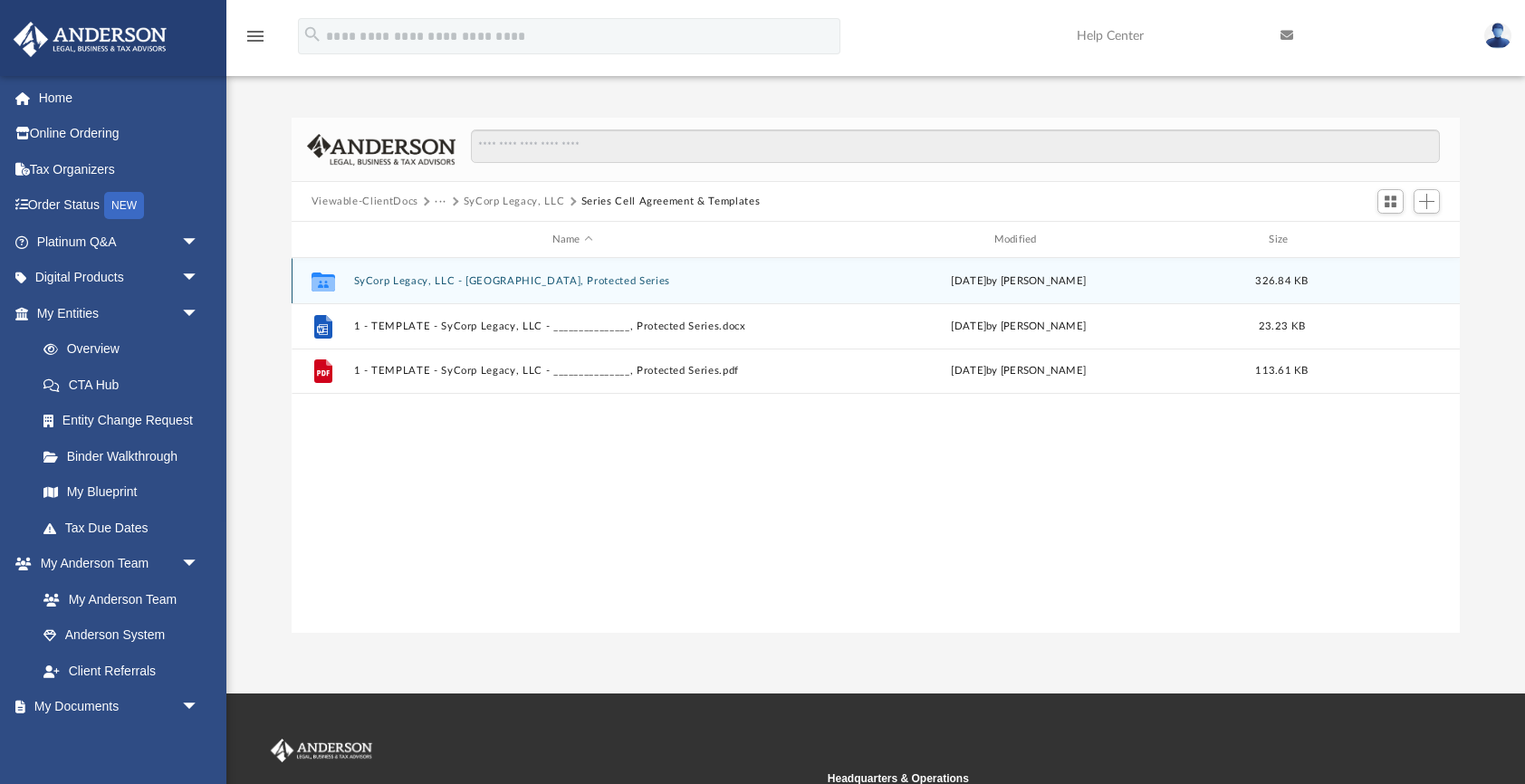
click at [318, 285] on icon "grid" at bounding box center [322, 283] width 24 height 14
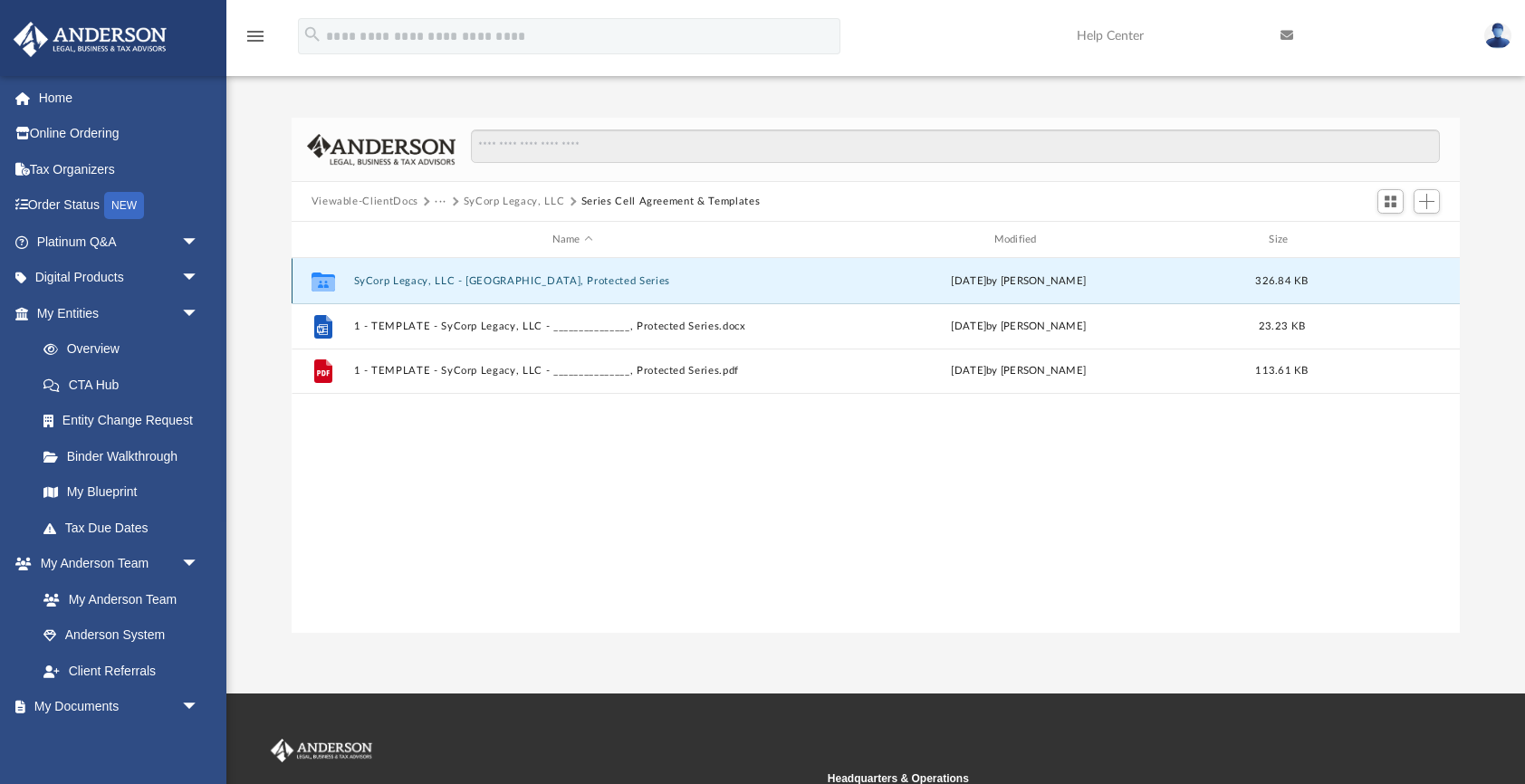
click at [318, 285] on icon "grid" at bounding box center [322, 283] width 24 height 14
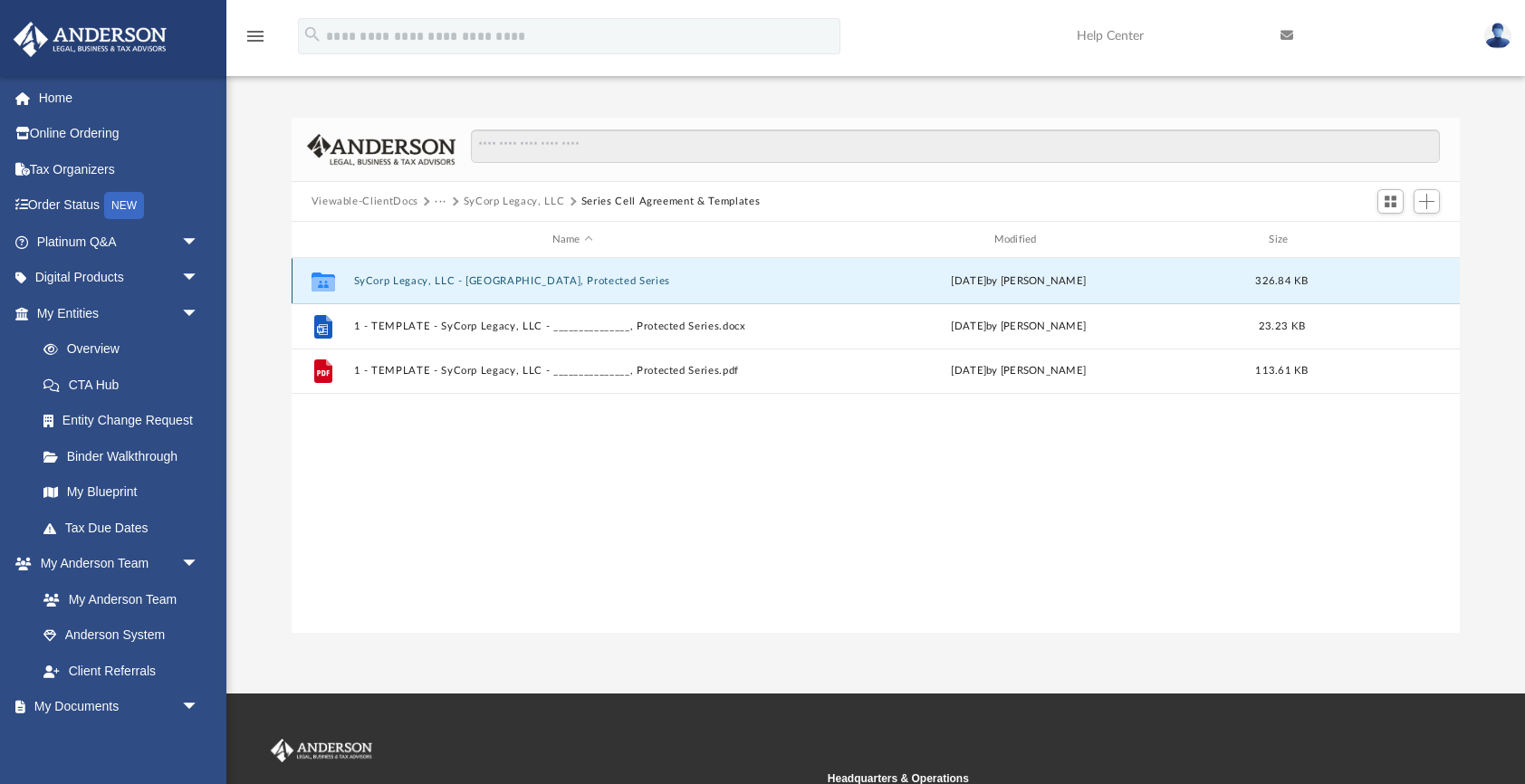
click at [318, 285] on icon "grid" at bounding box center [322, 283] width 24 height 14
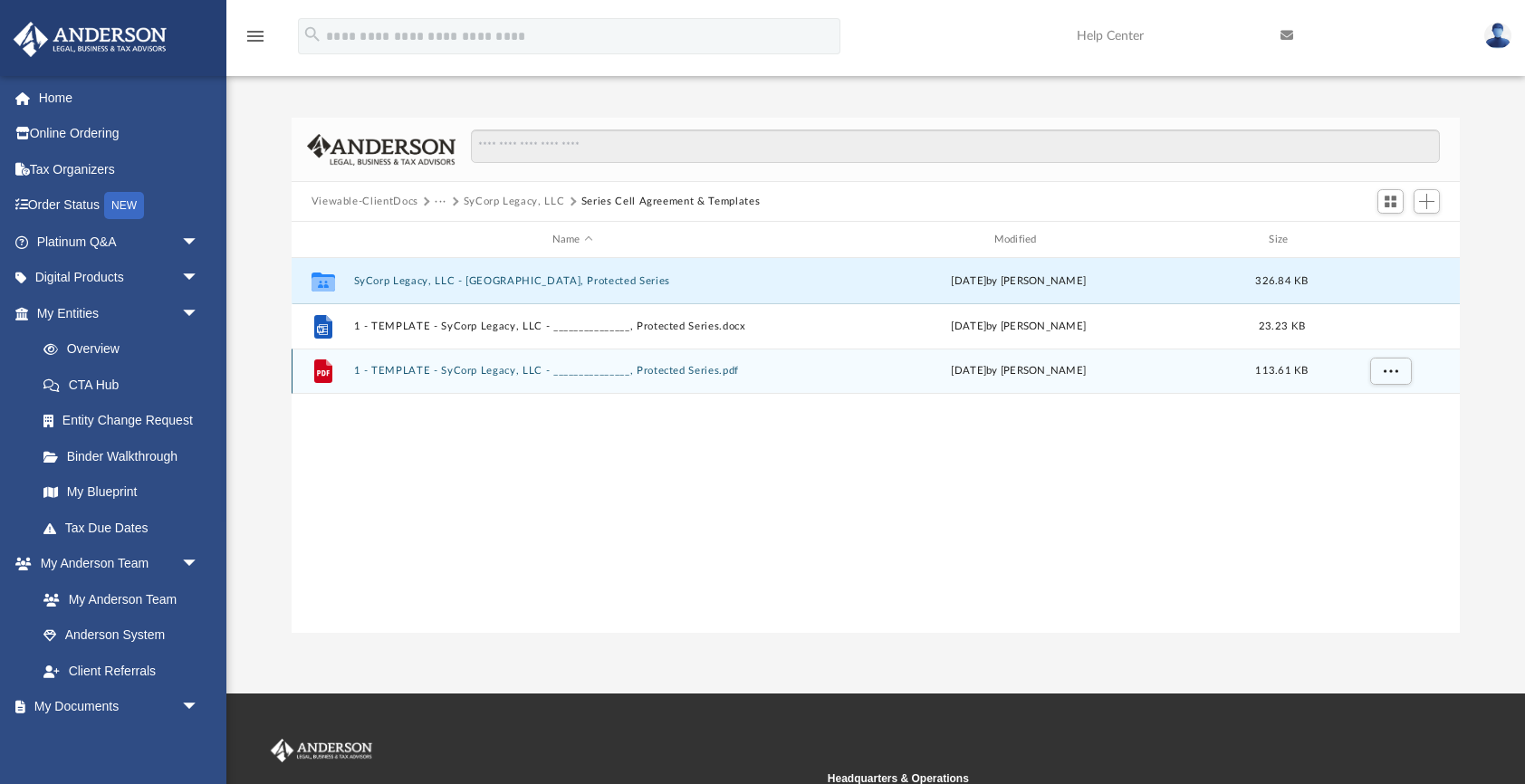
click at [397, 368] on button "1 - TEMPLATE - SyCorp Legacy, LLC - _______________, Protected Series.pdf" at bounding box center [572, 370] width 438 height 11
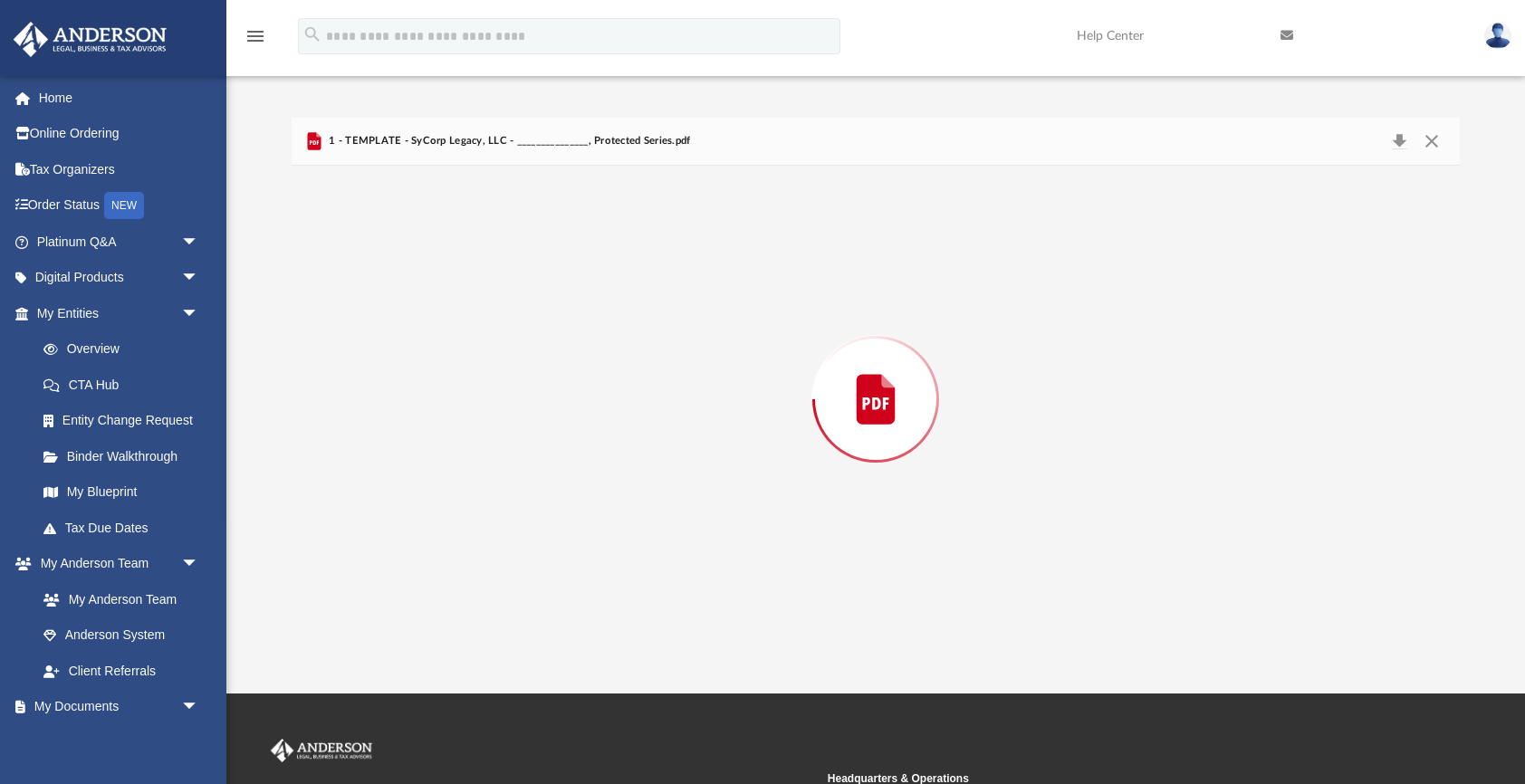
click at [397, 368] on div "Preview" at bounding box center [876, 400] width 1169 height 467
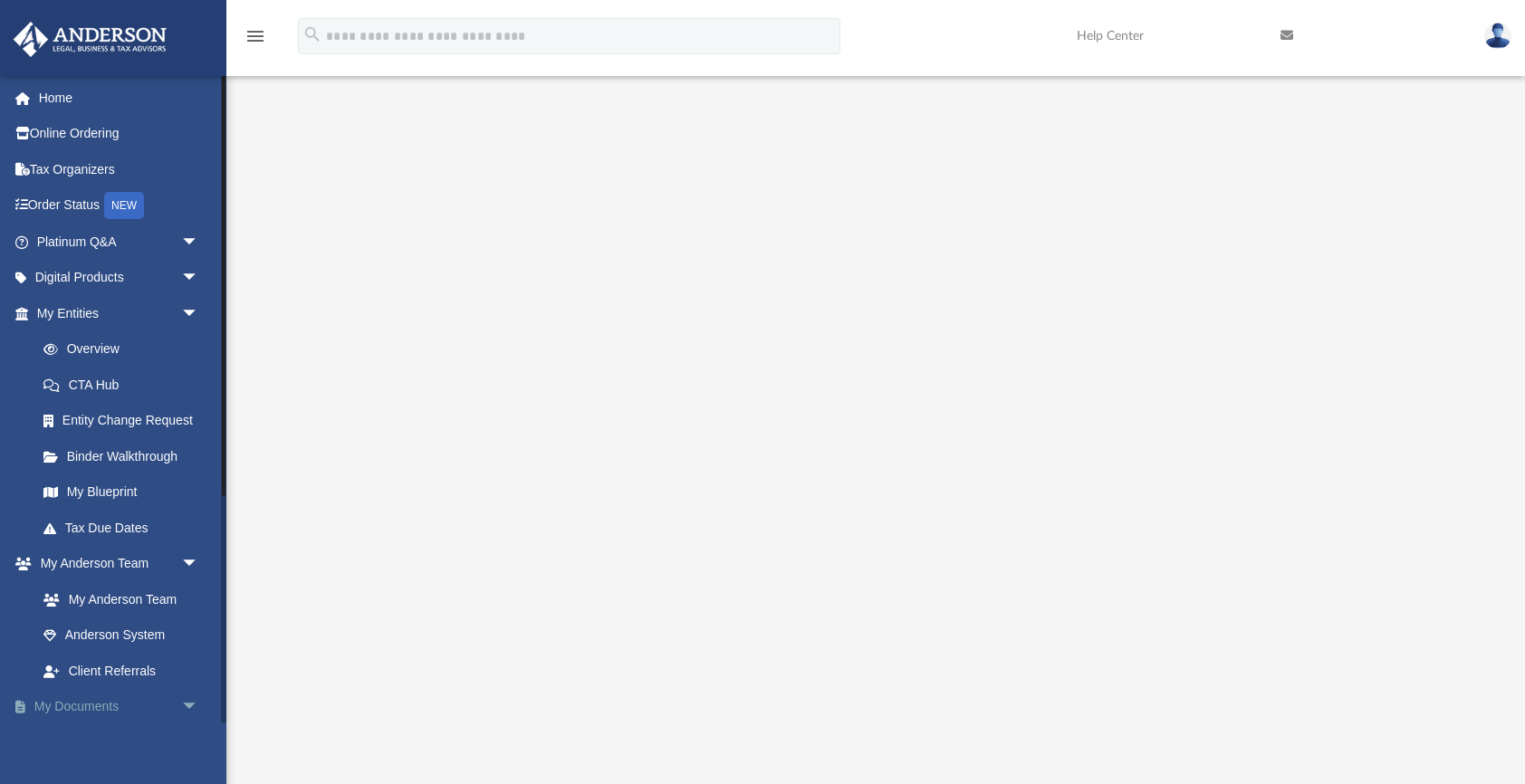
click at [154, 689] on link "My Documents arrow_drop_down" at bounding box center [119, 707] width 214 height 36
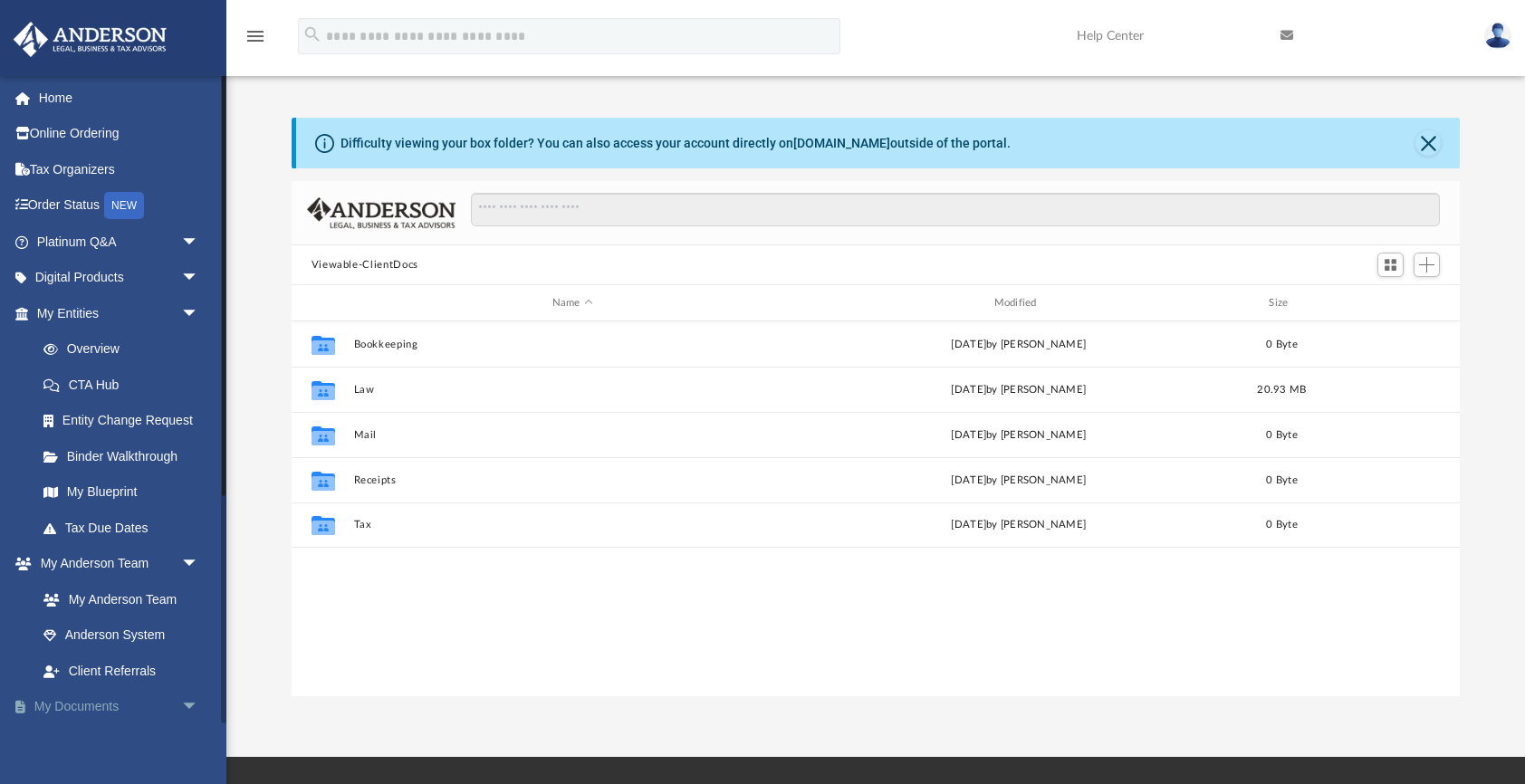
scroll to position [412, 1168]
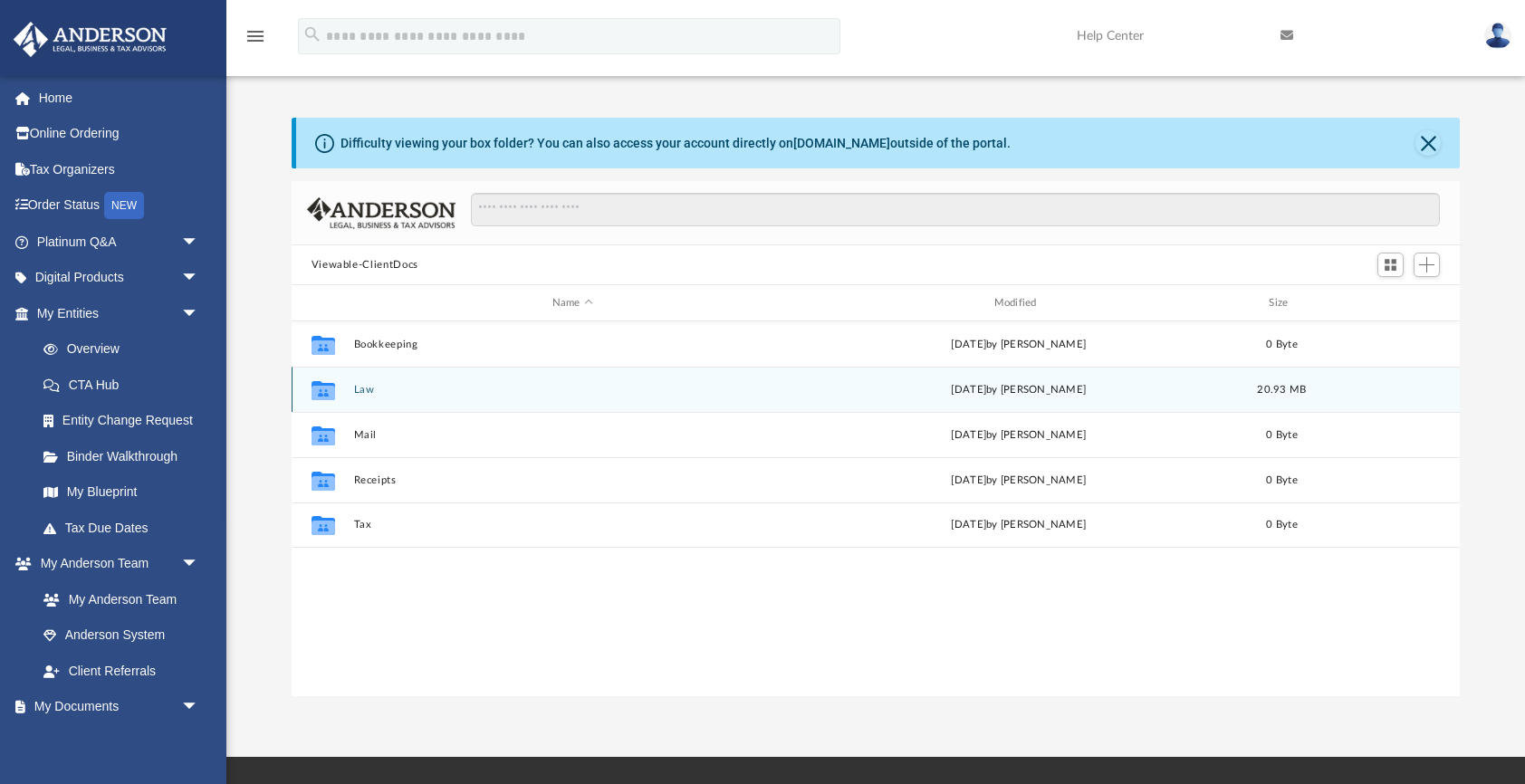
click at [332, 387] on icon "grid" at bounding box center [322, 391] width 24 height 14
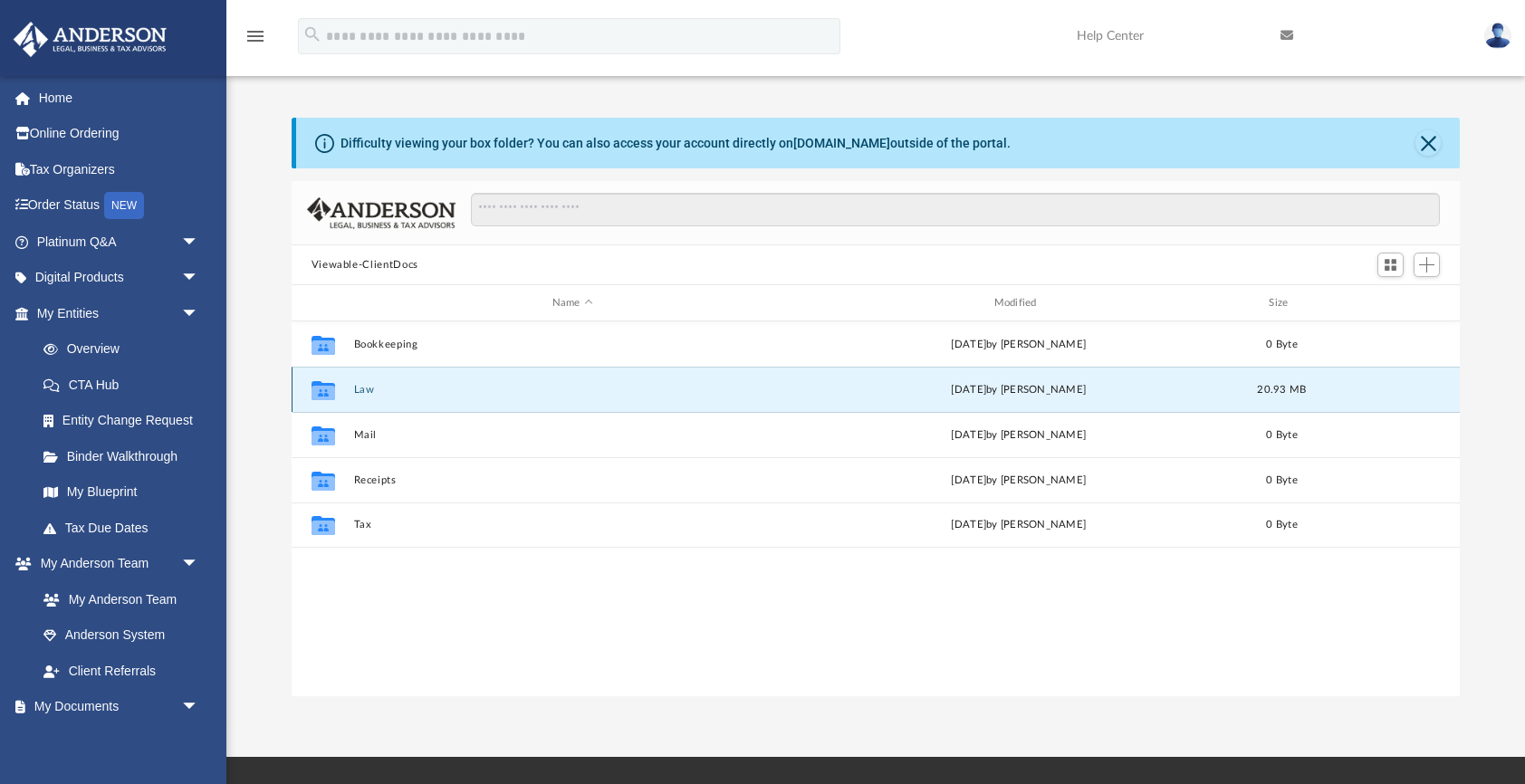
click at [322, 388] on icon "grid" at bounding box center [322, 391] width 24 height 14
click at [723, 369] on div "Collaborated Folder Law [DATE] by [PERSON_NAME] 20.93 MB" at bounding box center [876, 389] width 1169 height 45
click at [1043, 391] on div "Fri Sep 19 2025 by Crayton Olivieri" at bounding box center [1018, 389] width 438 height 16
click at [319, 388] on icon "grid" at bounding box center [322, 391] width 24 height 14
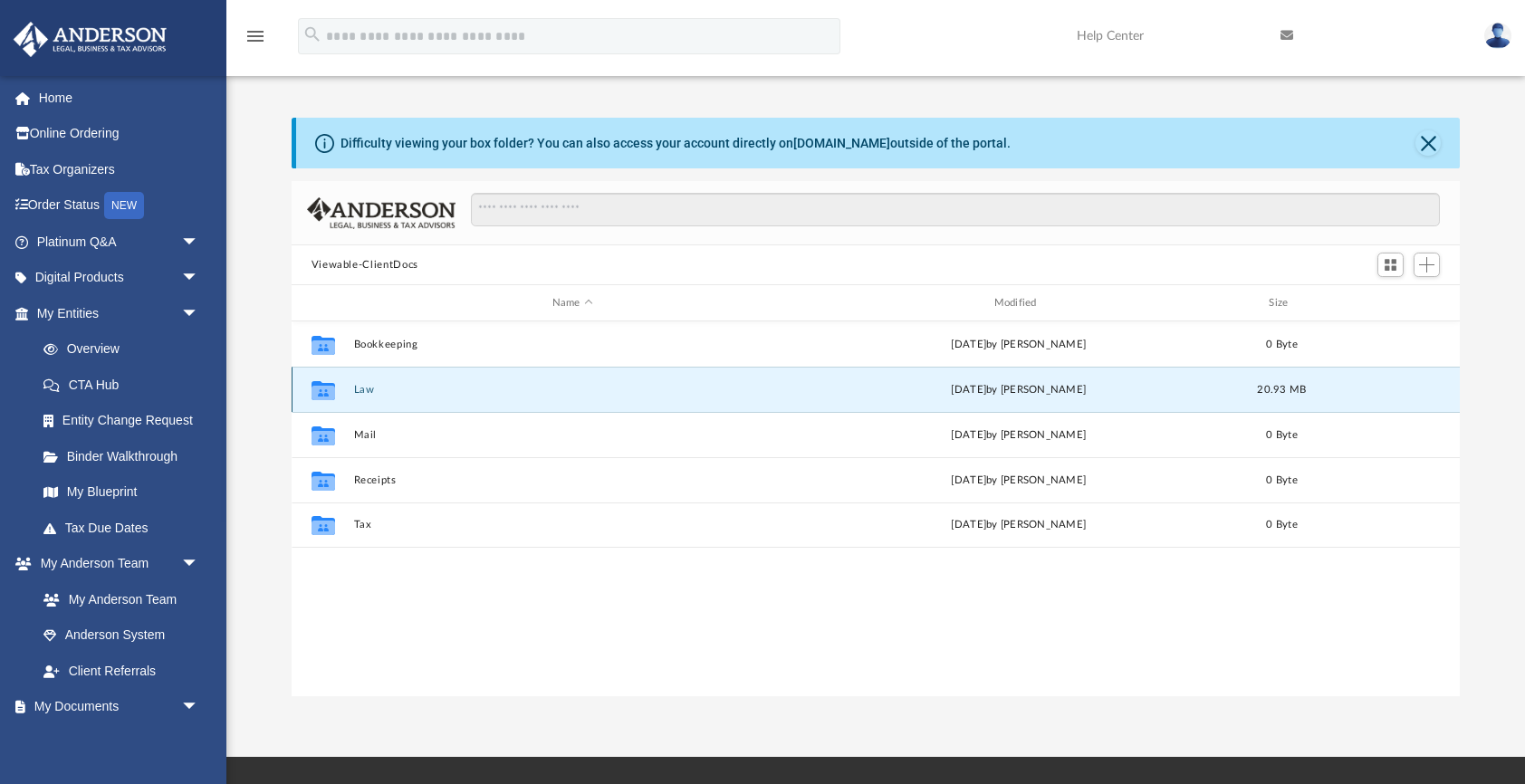
click at [319, 388] on icon "grid" at bounding box center [322, 391] width 24 height 14
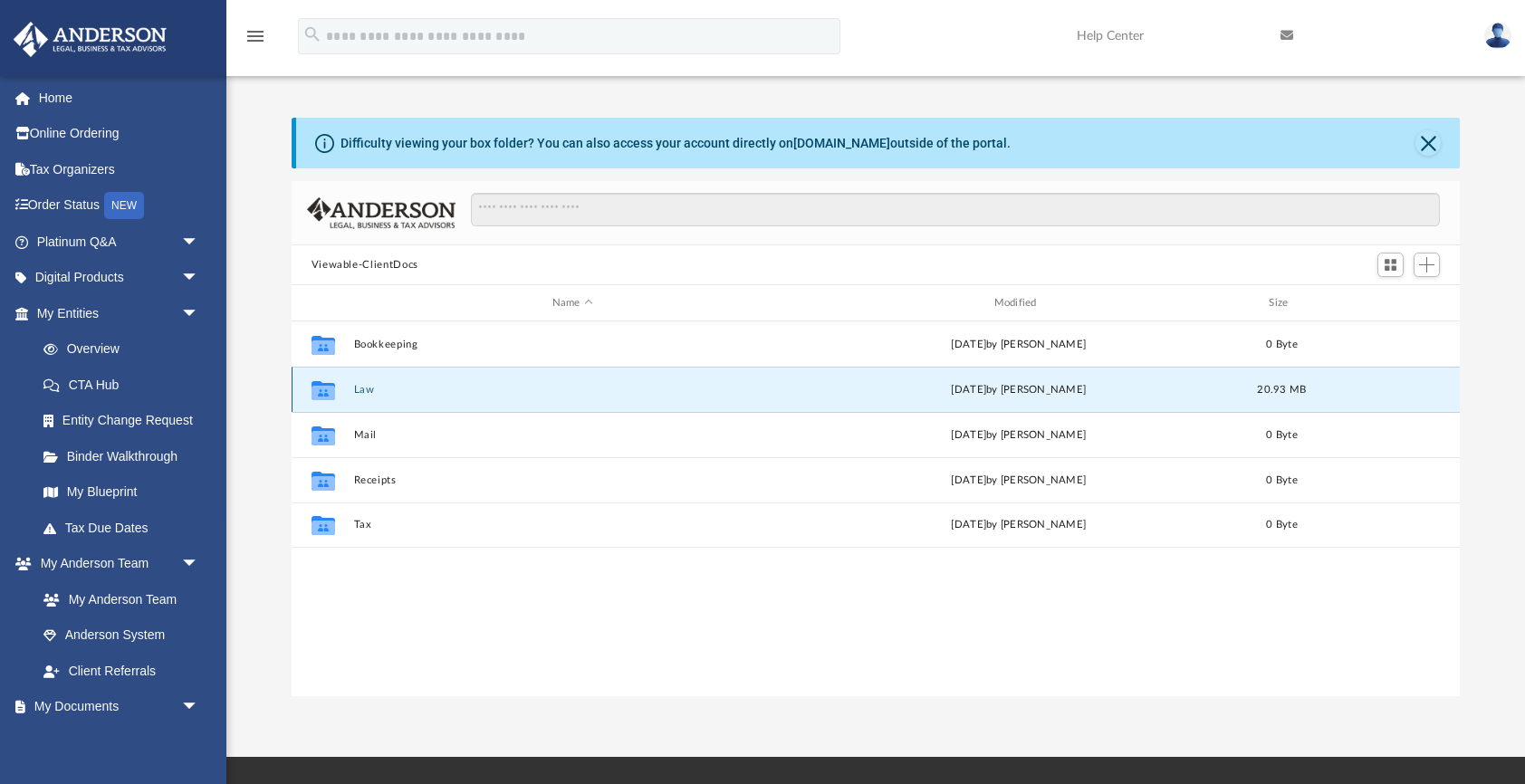
click at [319, 388] on icon "grid" at bounding box center [322, 391] width 24 height 14
click at [885, 390] on div "Fri Sep 19 2025 by Crayton Olivieri" at bounding box center [1018, 389] width 438 height 16
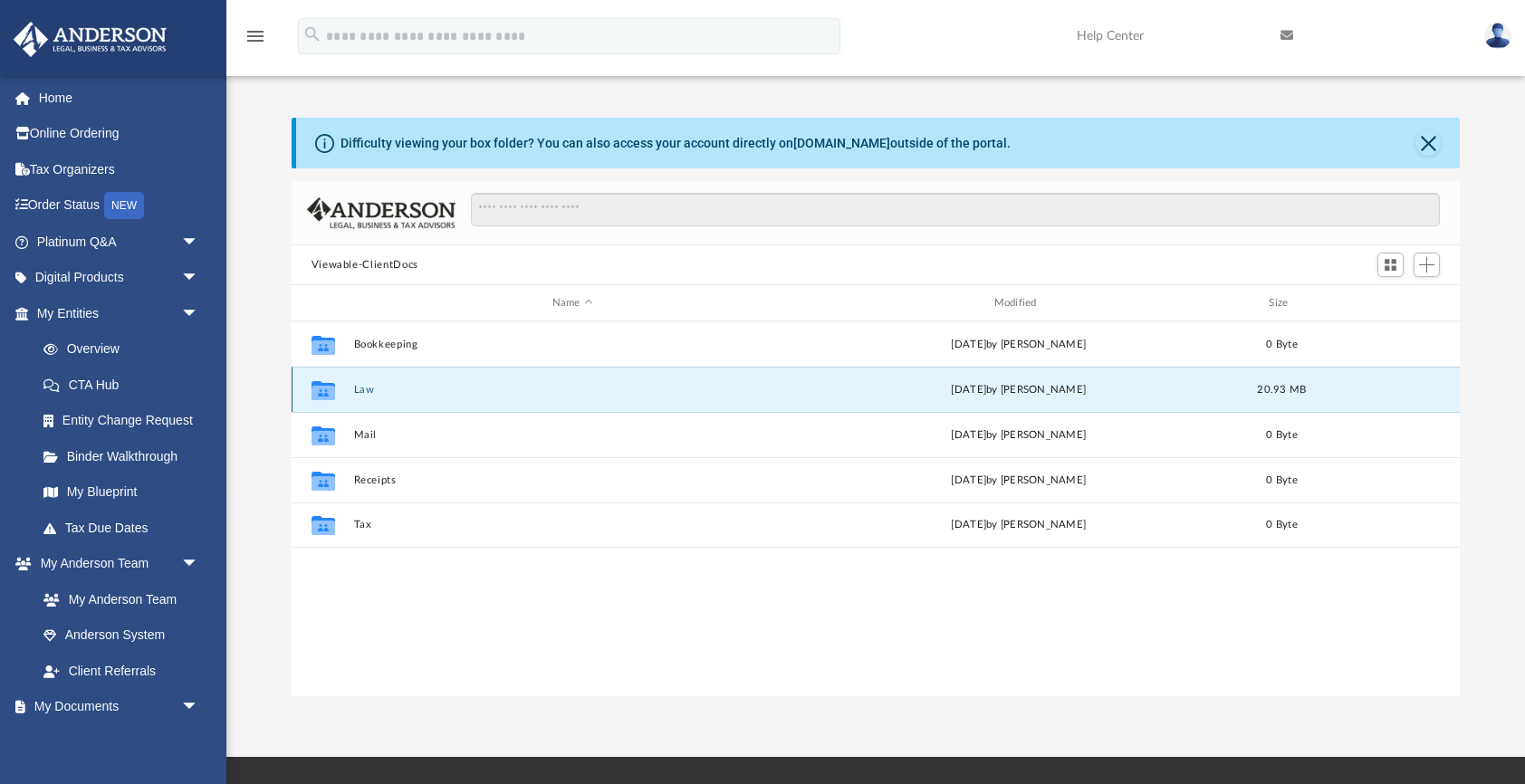
click at [326, 400] on icon "Collaborated Folder" at bounding box center [322, 389] width 29 height 29
click at [327, 392] on icon "grid" at bounding box center [322, 391] width 24 height 14
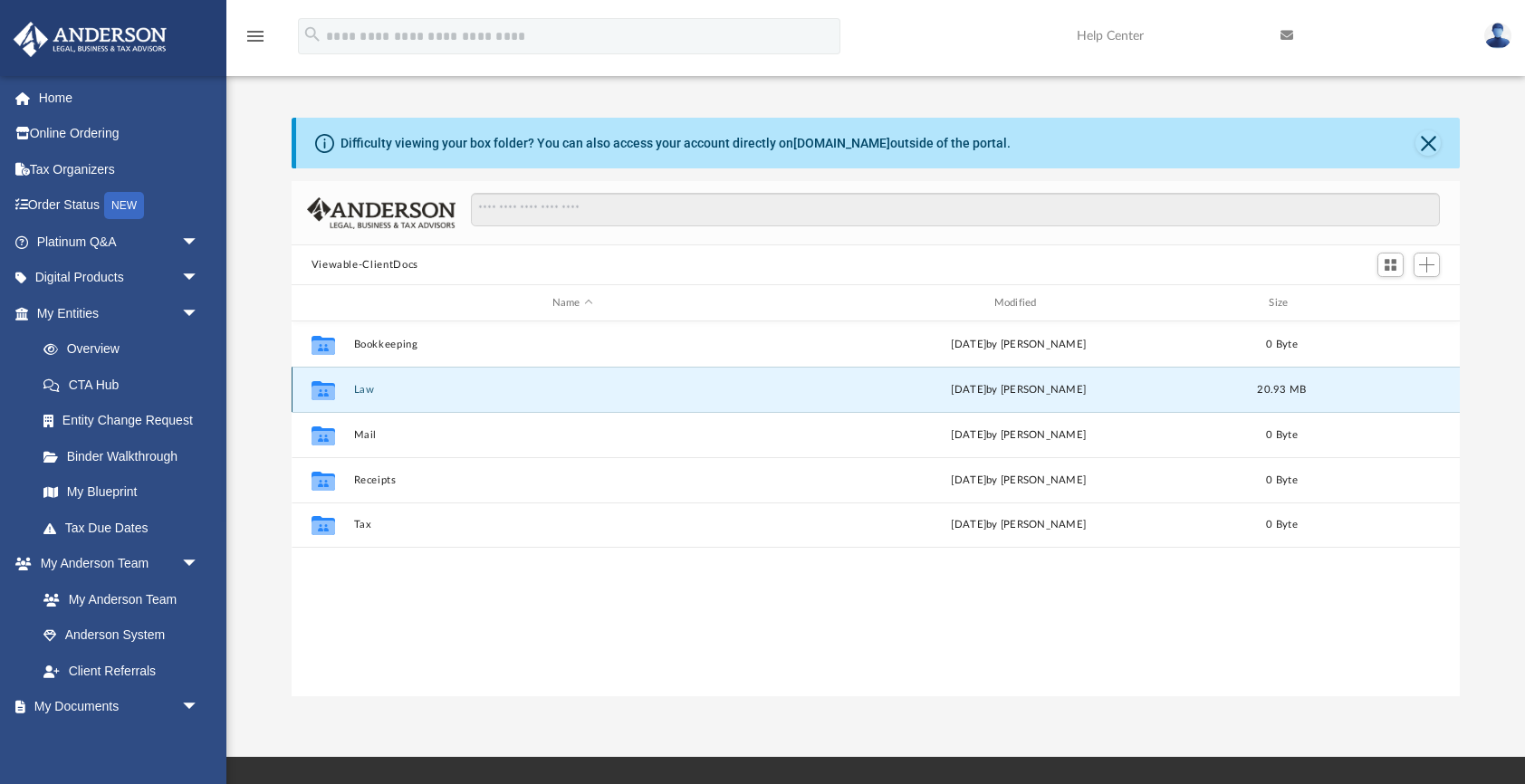
click at [327, 392] on icon "grid" at bounding box center [322, 391] width 24 height 14
click at [336, 387] on icon "Collaborated Folder" at bounding box center [322, 389] width 29 height 29
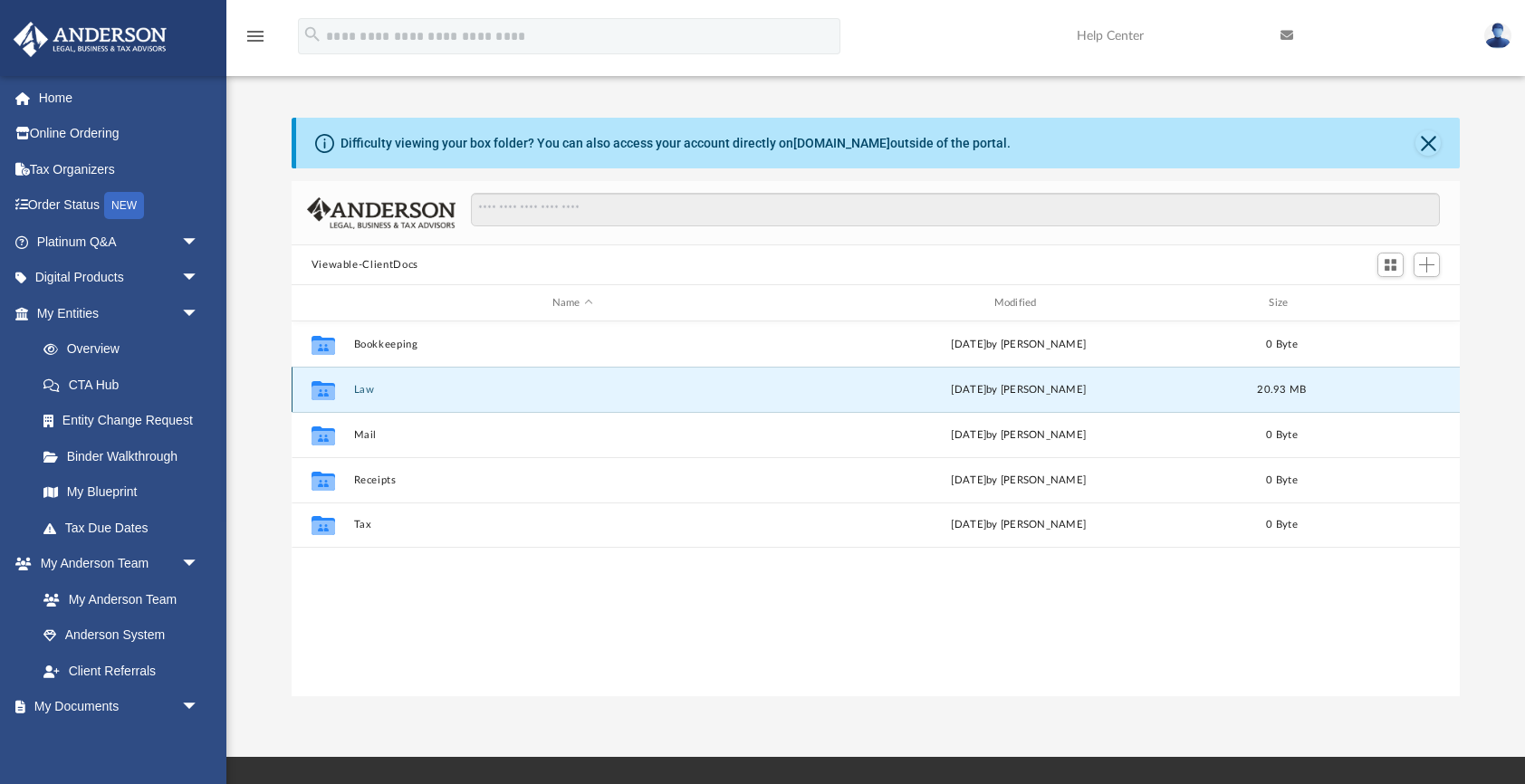
click at [336, 387] on icon "Collaborated Folder" at bounding box center [322, 389] width 29 height 29
click at [325, 386] on icon "grid" at bounding box center [322, 391] width 24 height 14
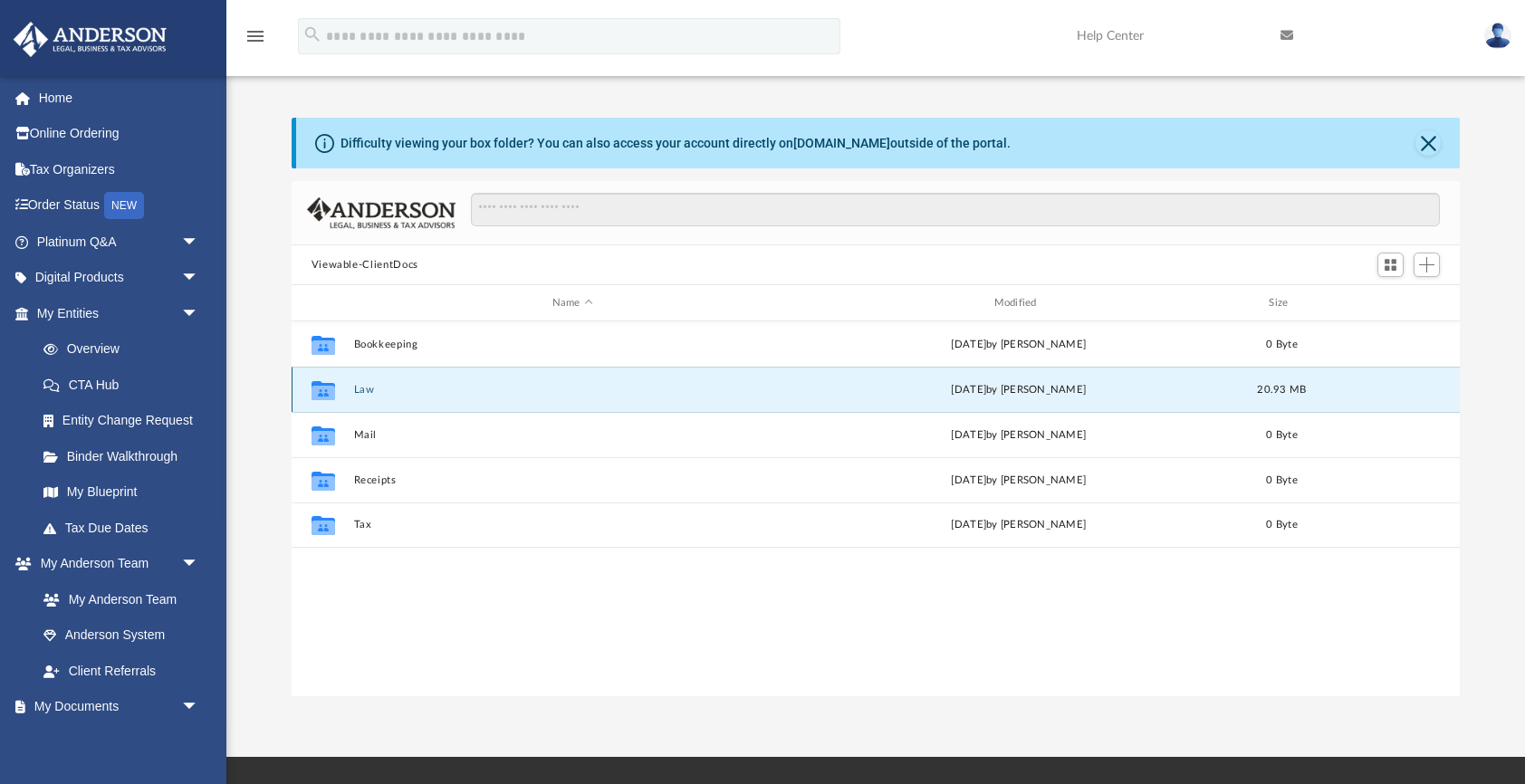
click at [325, 386] on icon "grid" at bounding box center [322, 391] width 24 height 14
click at [1431, 143] on button "Close" at bounding box center [1428, 142] width 25 height 25
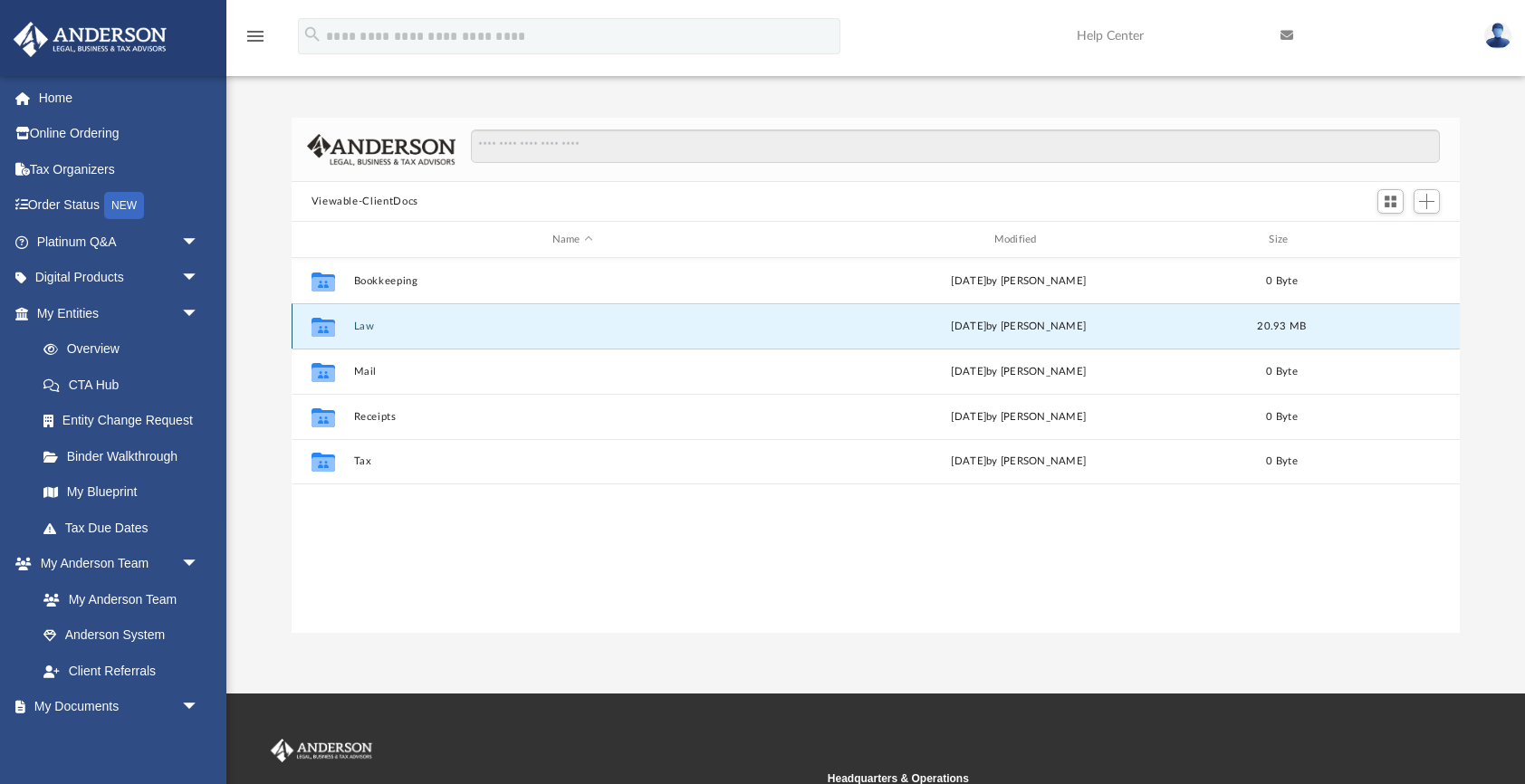
click at [328, 326] on icon "grid" at bounding box center [322, 328] width 24 height 14
click at [369, 326] on button "Law" at bounding box center [572, 326] width 438 height 11
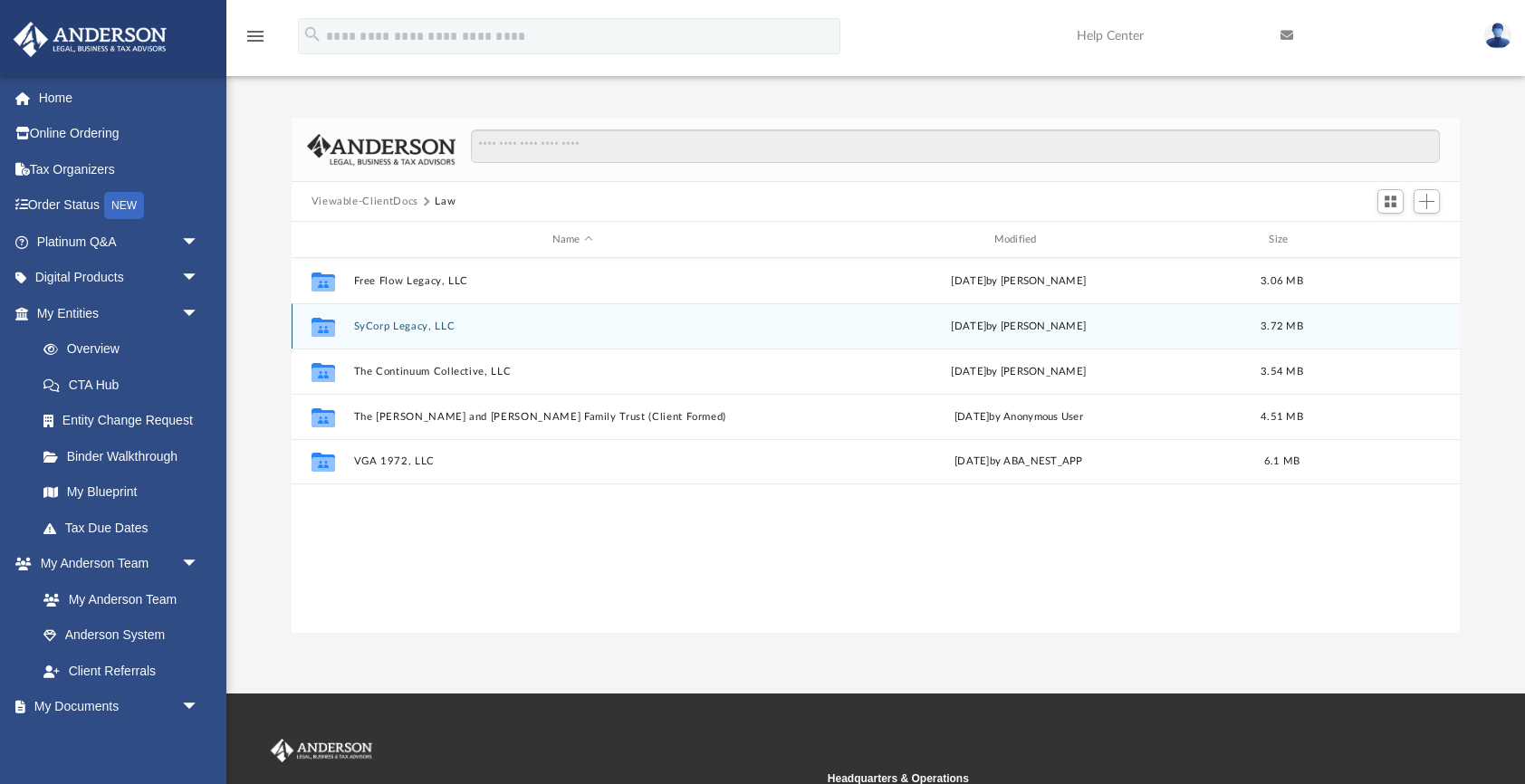
click at [369, 322] on button "SyCorp Legacy, LLC" at bounding box center [572, 326] width 438 height 11
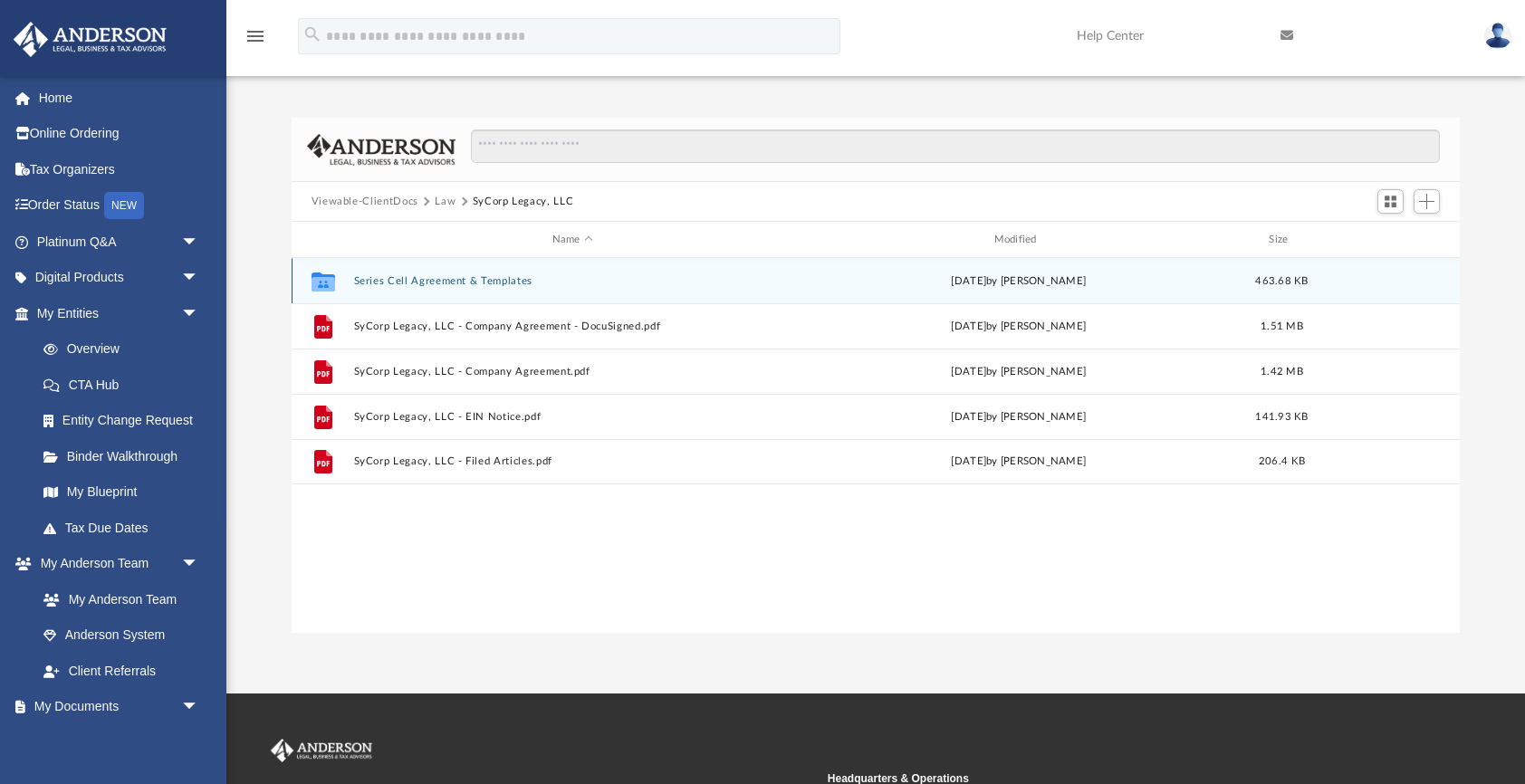
click at [369, 283] on button "Series Cell Agreement & Templates" at bounding box center [572, 281] width 438 height 11
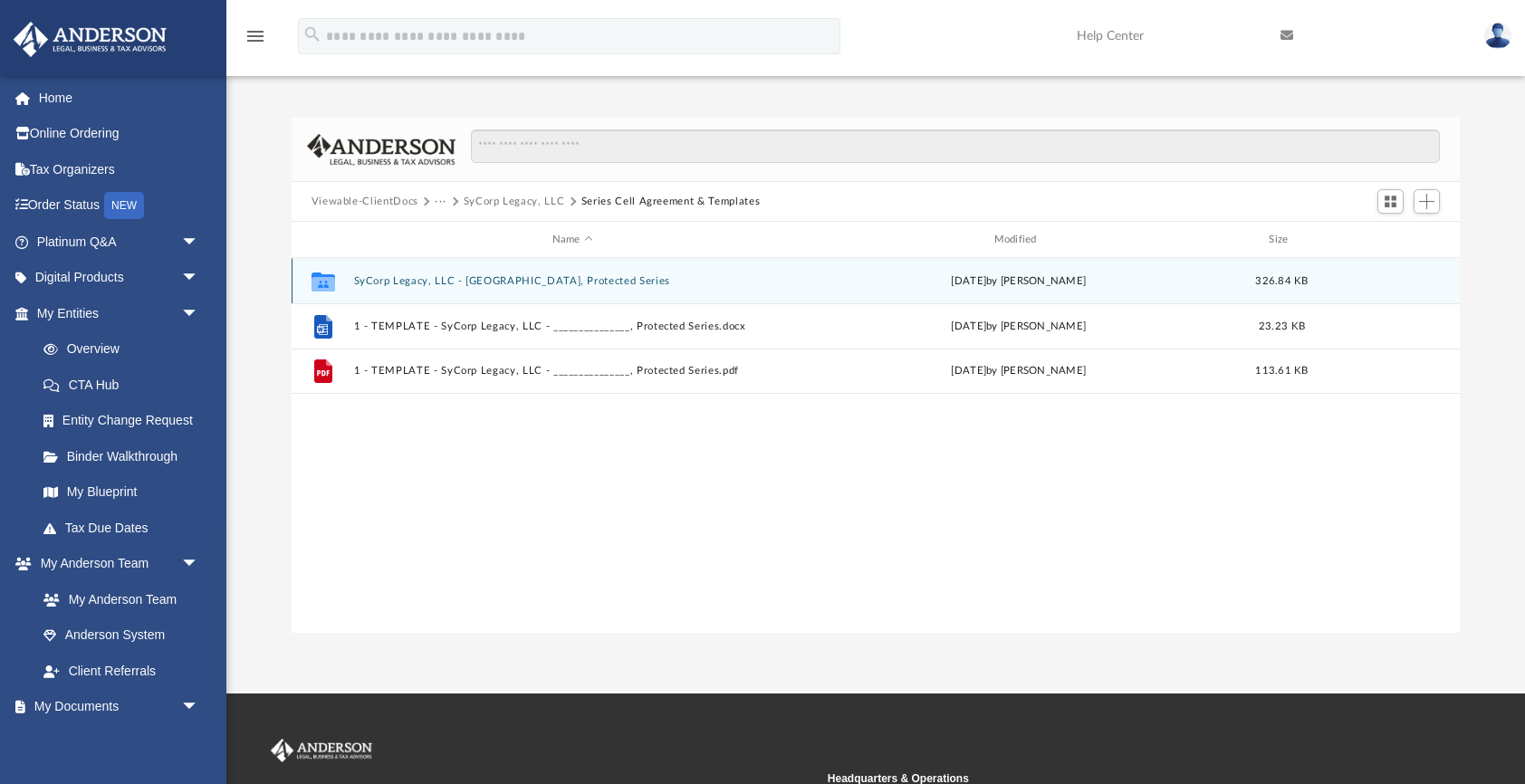
click at [369, 283] on button "SyCorp Legacy, LLC - Wellford, Protected Series" at bounding box center [572, 281] width 438 height 11
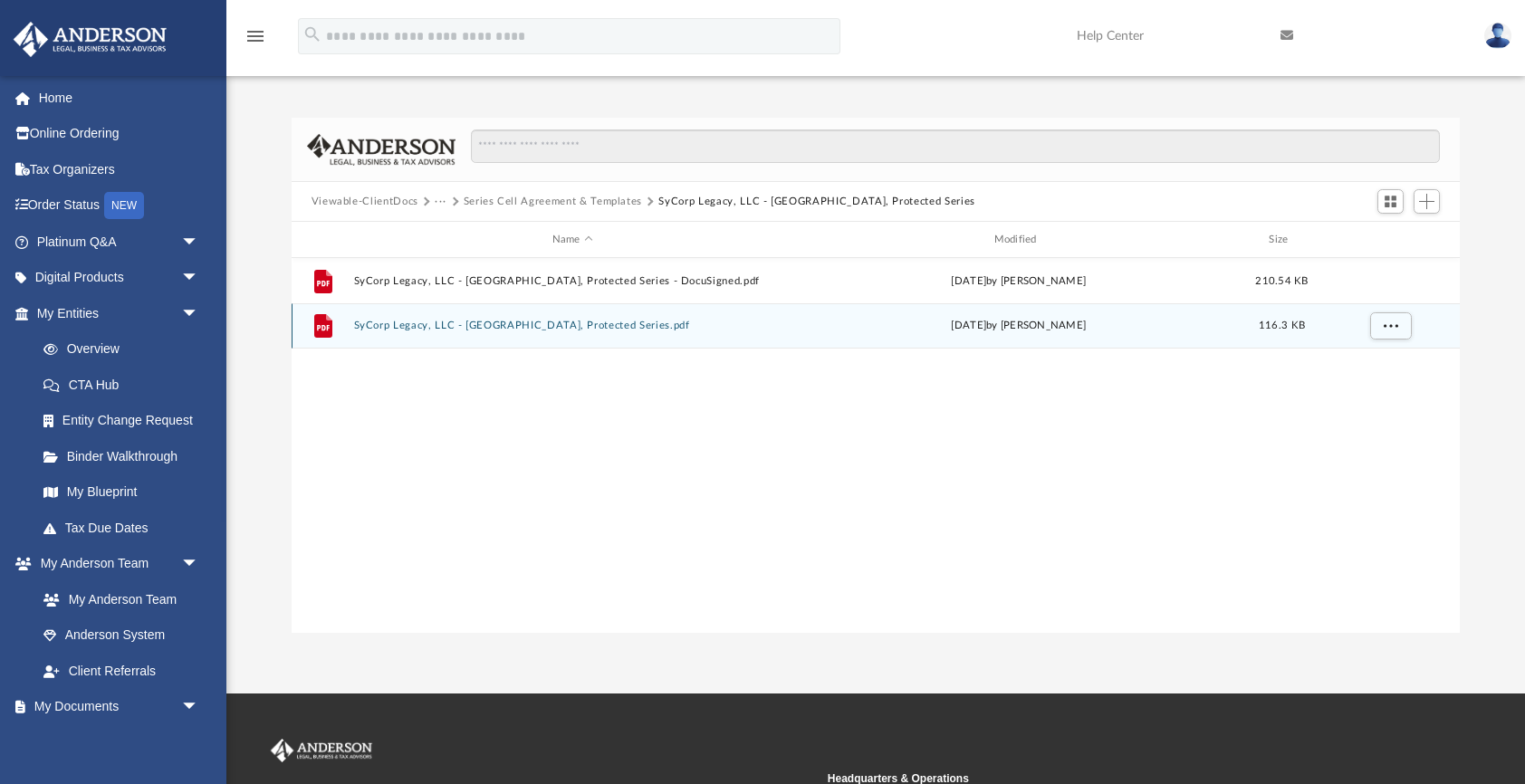
click at [376, 328] on button "SyCorp Legacy, LLC - Wellford, Protected Series.pdf" at bounding box center [572, 325] width 438 height 11
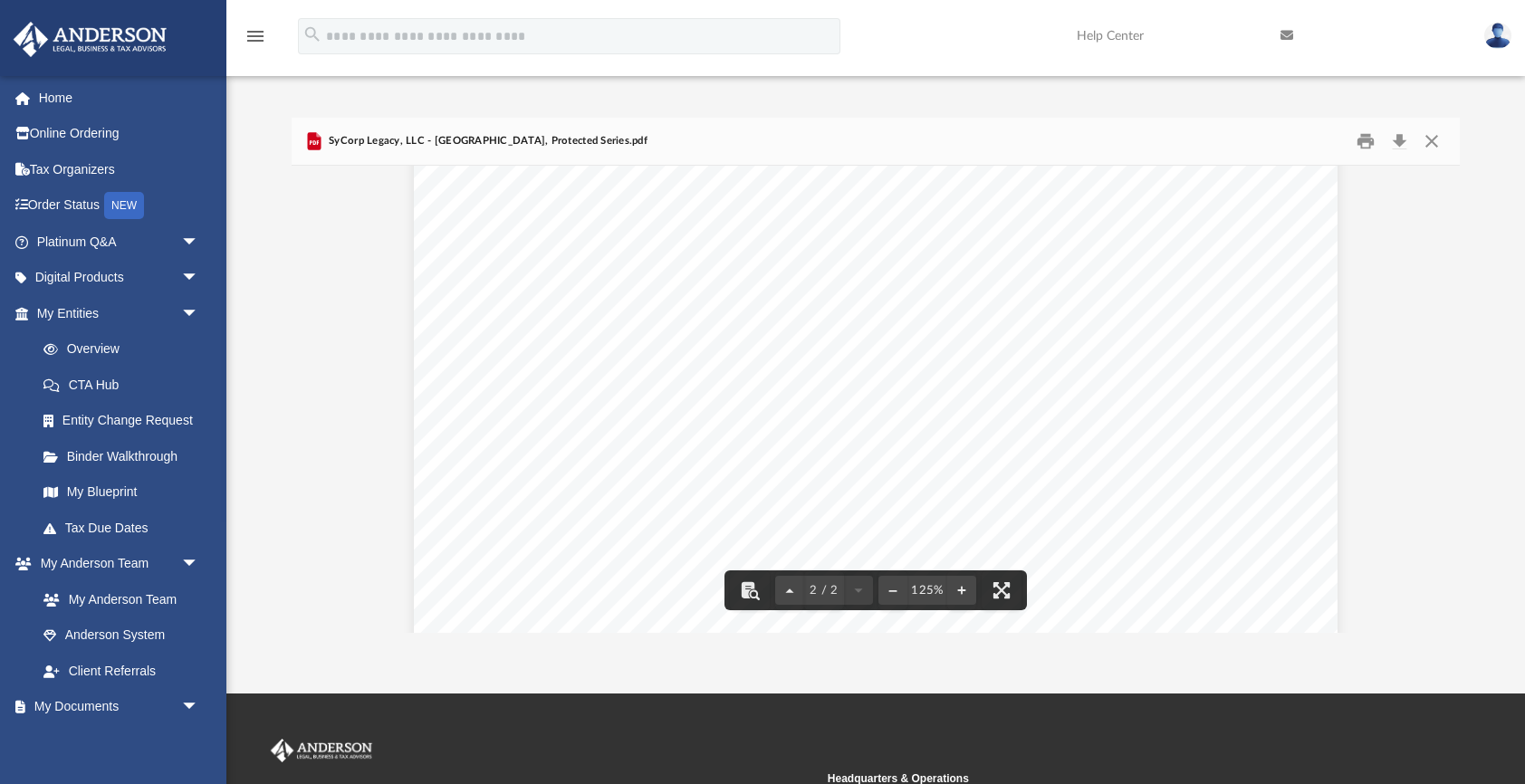
scroll to position [1320, 0]
